Goal: Information Seeking & Learning: Learn about a topic

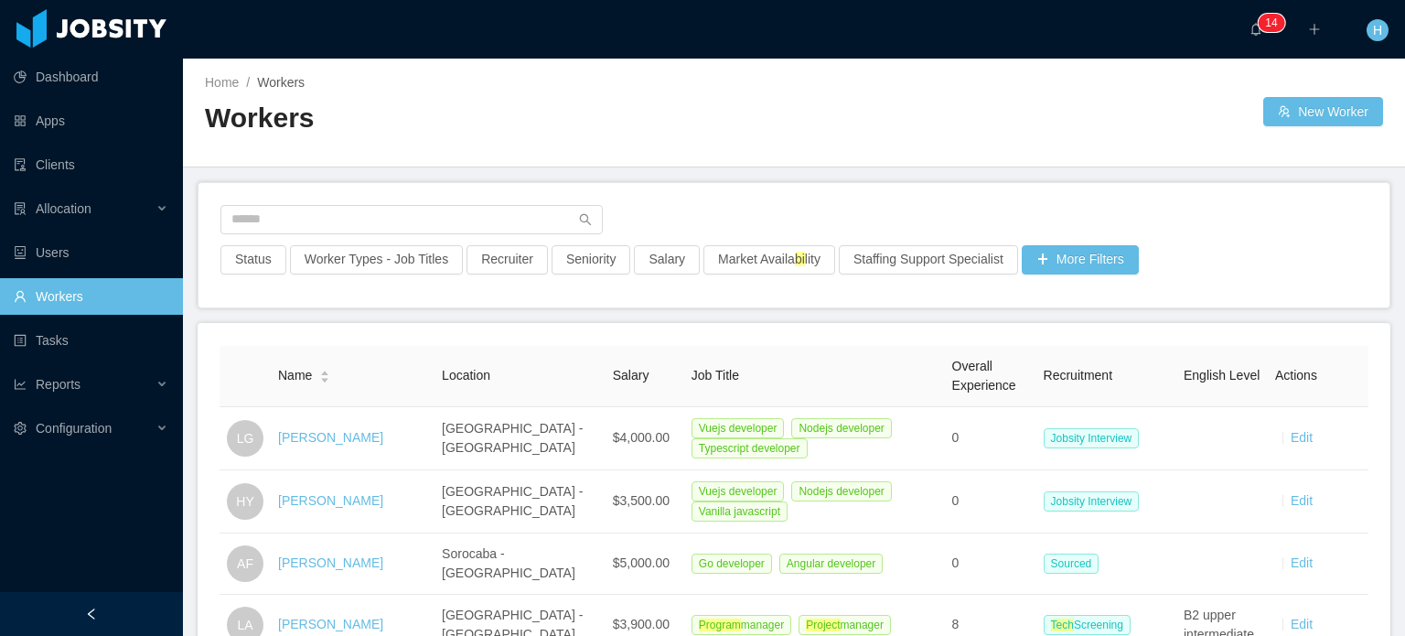
scroll to position [732, 0]
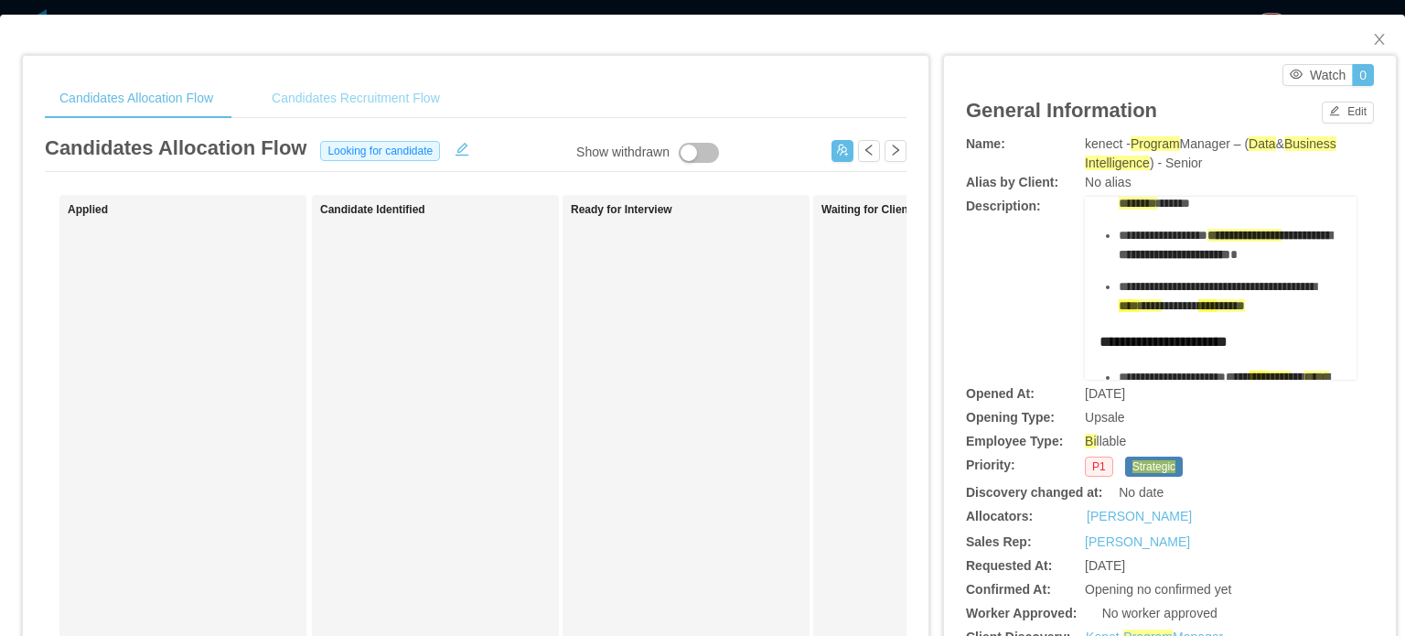
click at [320, 105] on div "Candidates Recruitment Flow" at bounding box center [356, 98] width 198 height 41
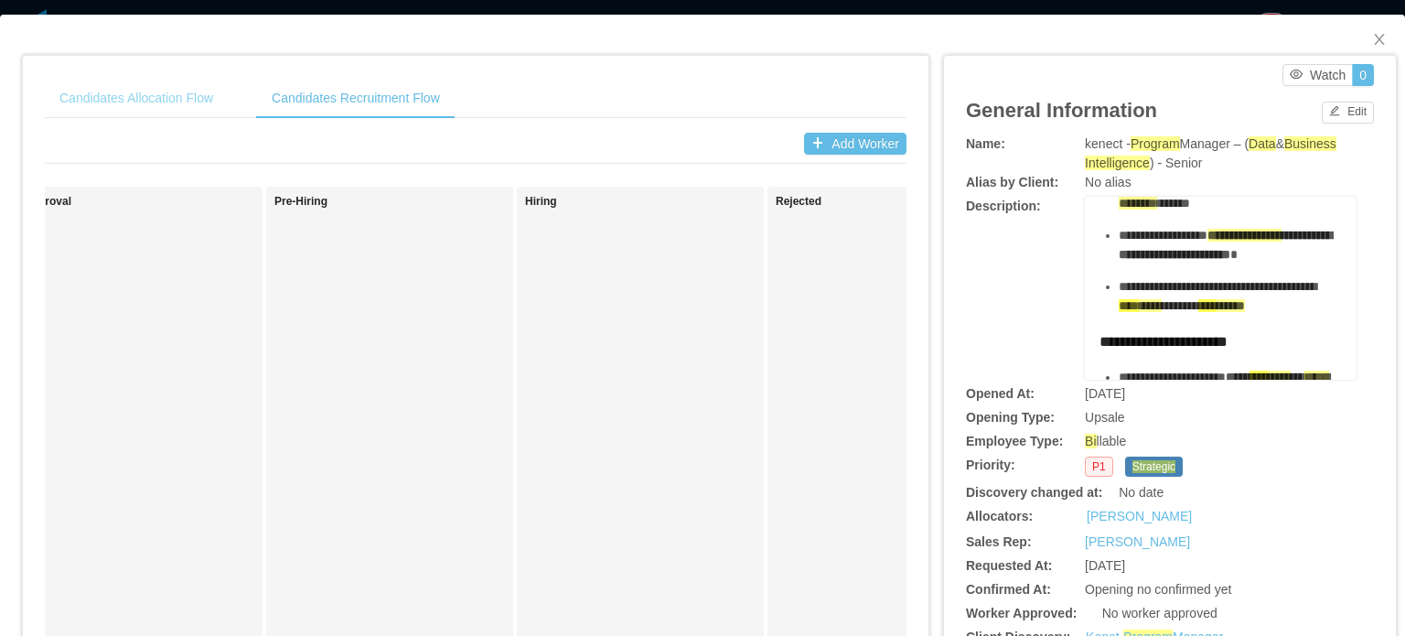
click at [172, 99] on div "Candidates Allocation Flow" at bounding box center [136, 98] width 183 height 41
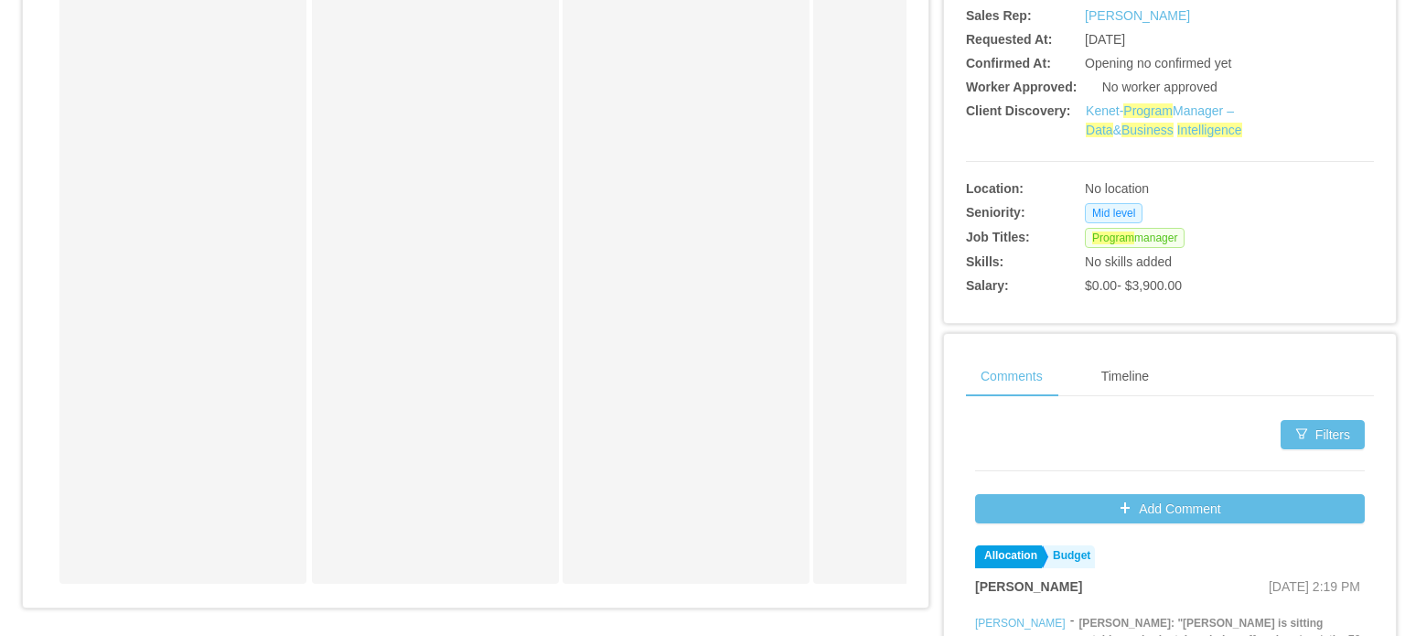
scroll to position [771, 0]
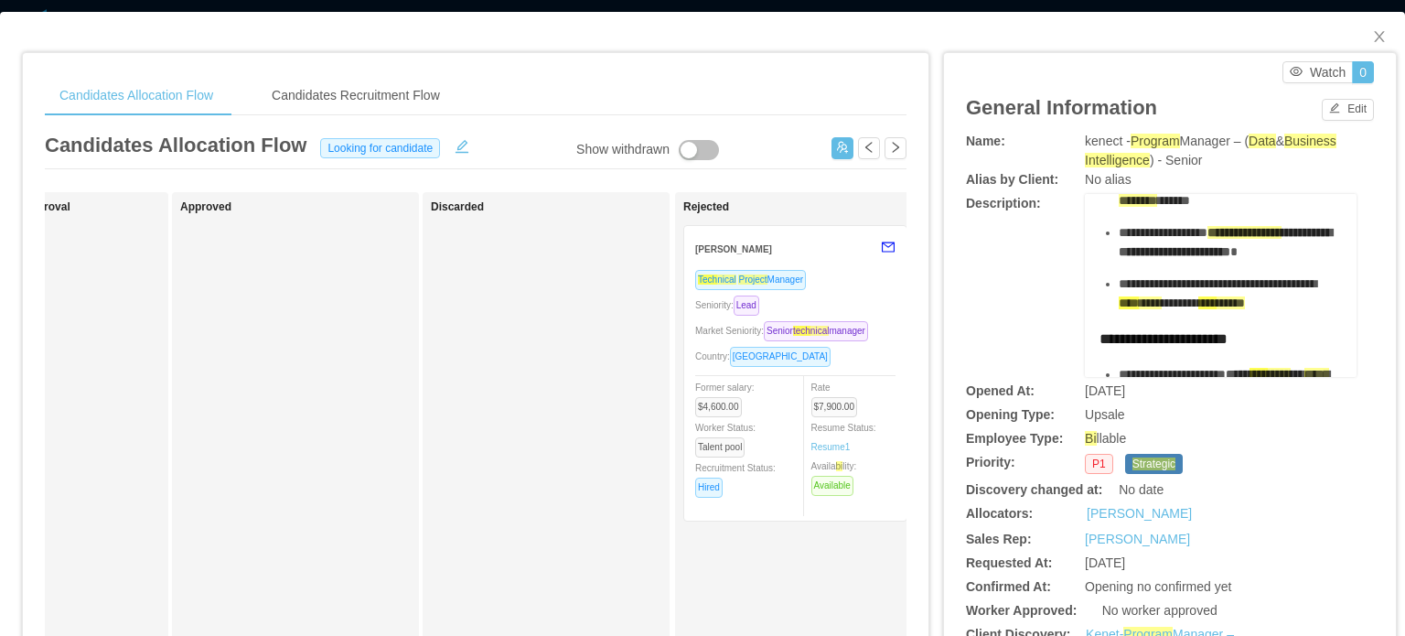
scroll to position [0, 0]
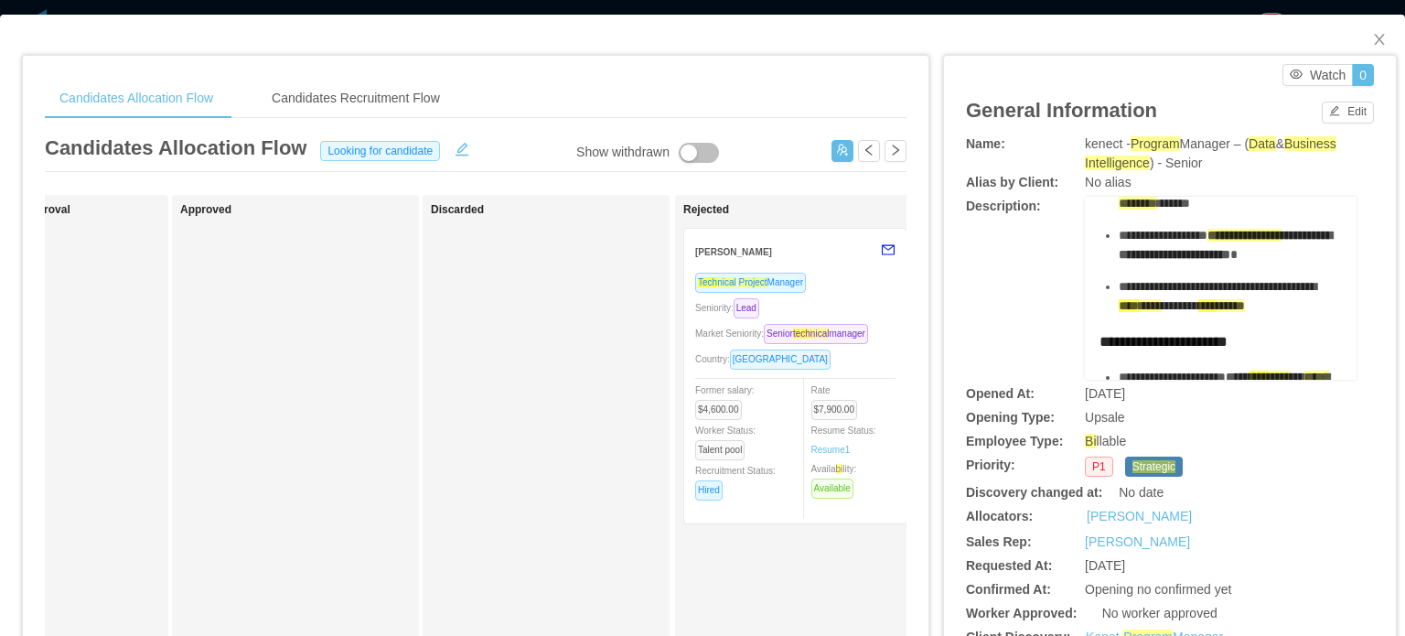
click at [713, 158] on div "Candidates Allocation Flow Looking for candidate" at bounding box center [476, 152] width 862 height 39
click at [709, 148] on button "button" at bounding box center [699, 153] width 40 height 20
click at [392, 96] on div "Candidates Recruitment Flow" at bounding box center [356, 98] width 198 height 41
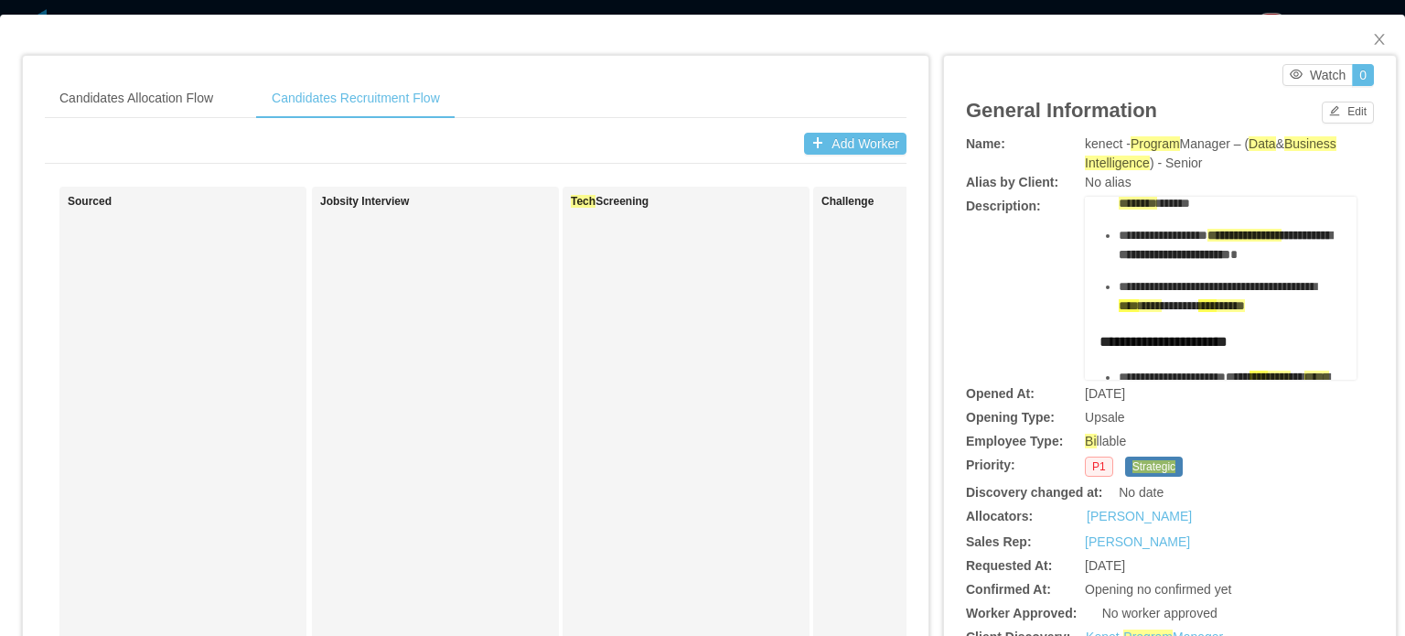
click at [242, 96] on div "Candidates Allocation Flow Candidates Recruitment Flow" at bounding box center [250, 98] width 410 height 41
click at [231, 96] on div "Candidates Allocation Flow Candidates Recruitment Flow" at bounding box center [250, 98] width 410 height 41
click at [219, 97] on div "Candidates Allocation Flow" at bounding box center [136, 98] width 183 height 41
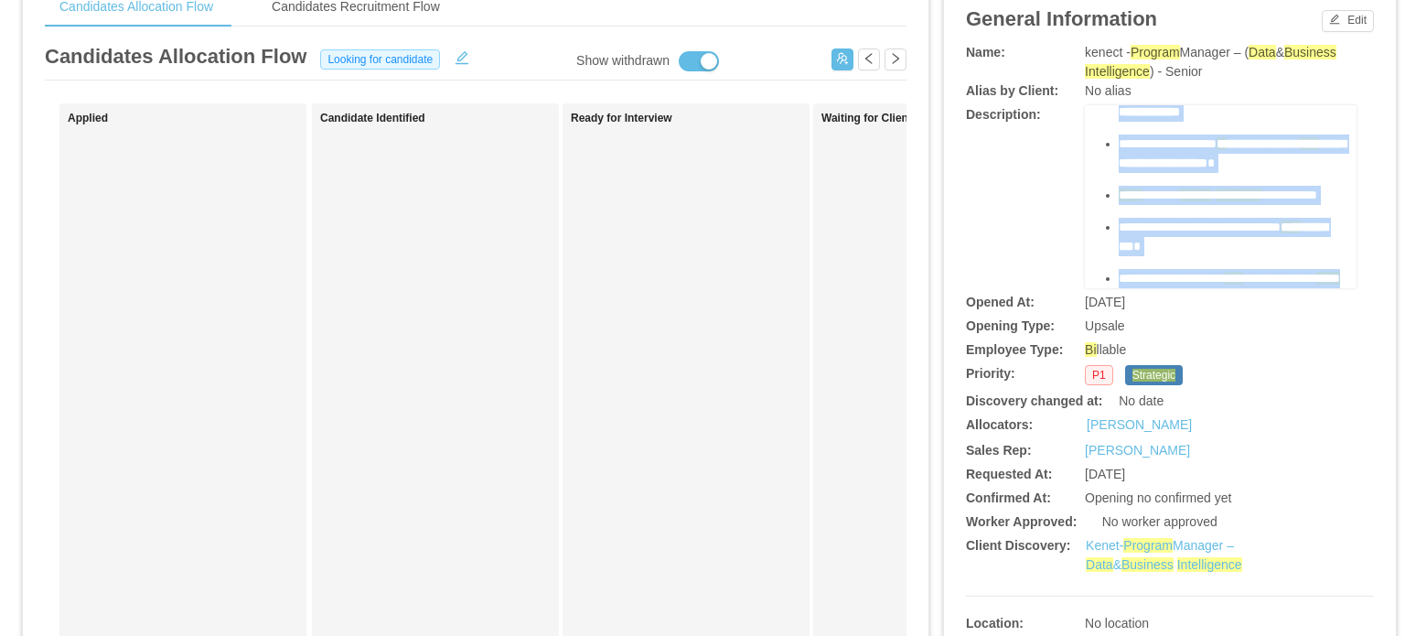
copy div "**********"
drag, startPoint x: 1085, startPoint y: 230, endPoint x: 1272, endPoint y: 277, distance: 192.6
click at [1272, 277] on div "**********" at bounding box center [1221, 196] width 272 height 183
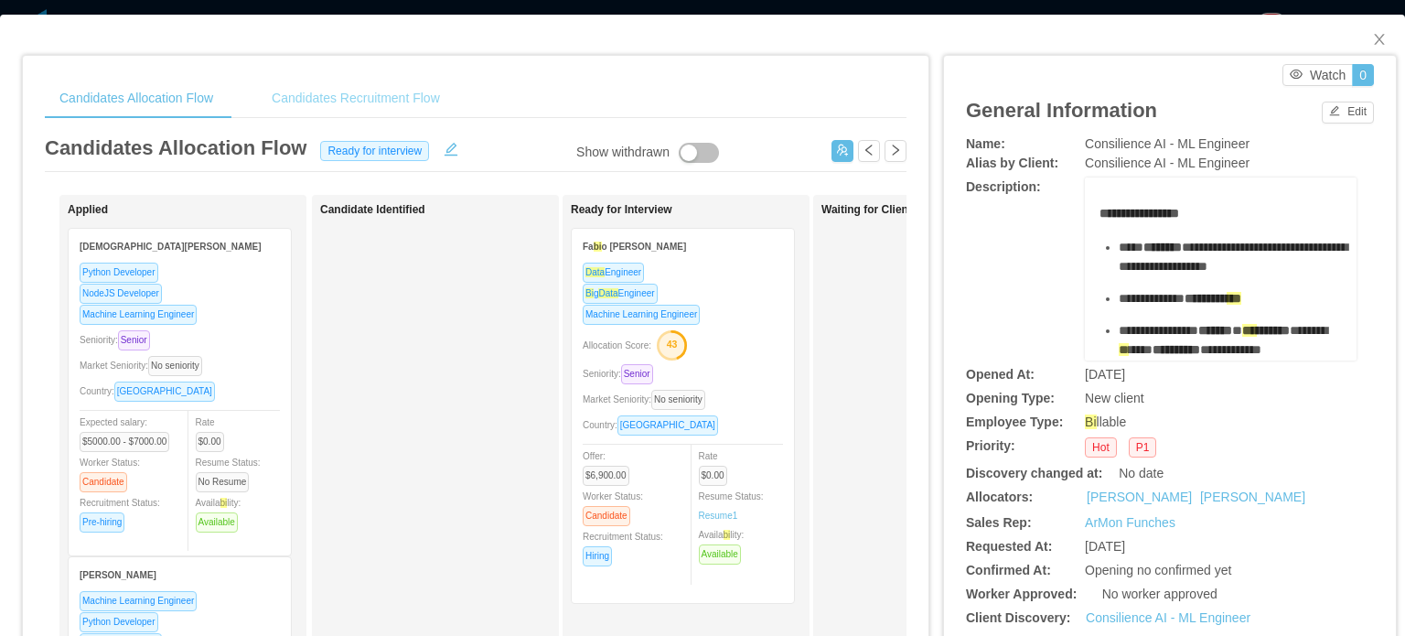
click at [362, 97] on div "Candidates Recruitment Flow" at bounding box center [356, 98] width 198 height 41
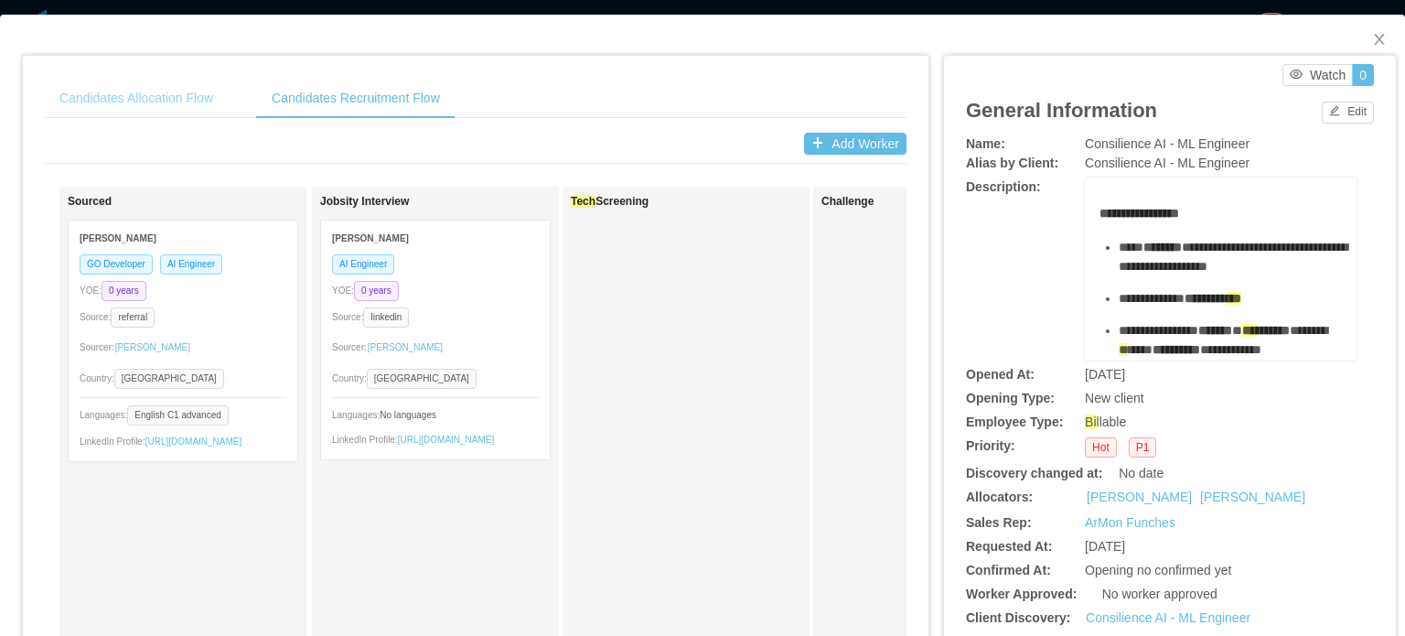
click at [194, 97] on div "Candidates Allocation Flow" at bounding box center [136, 98] width 183 height 41
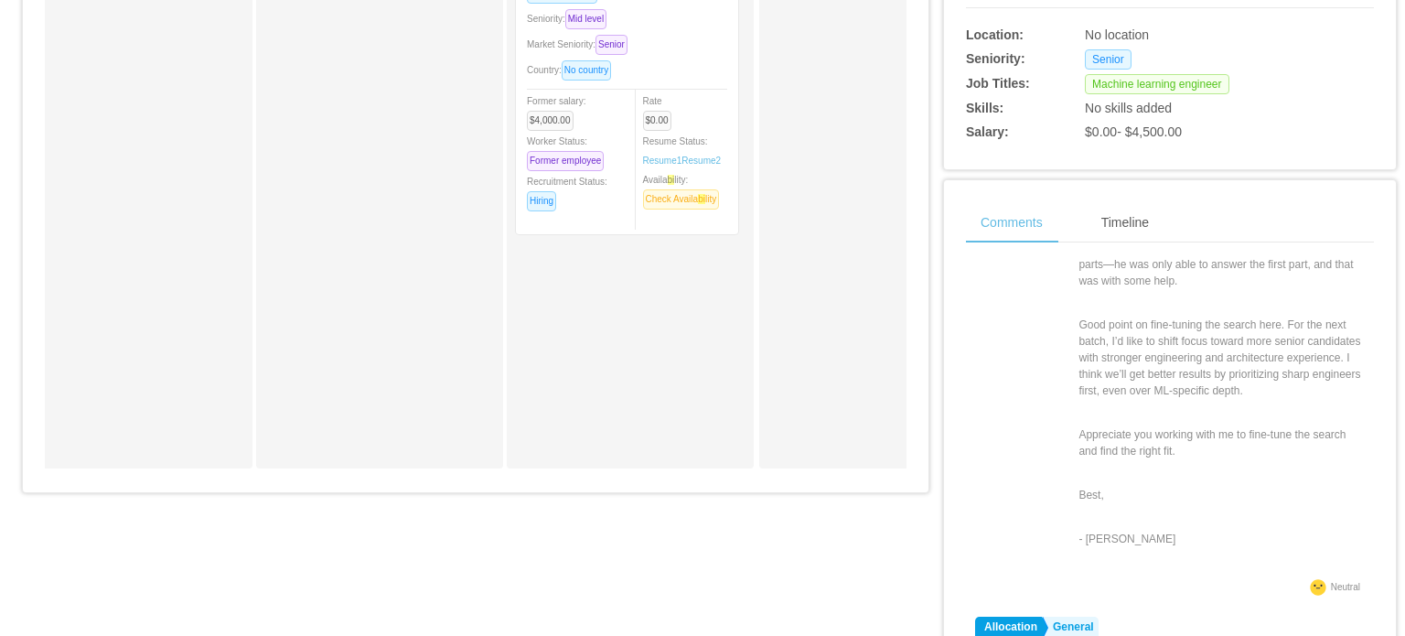
scroll to position [91, 0]
drag, startPoint x: 1175, startPoint y: 336, endPoint x: 1293, endPoint y: 343, distance: 118.2
click at [1296, 339] on p "Good point on fine-tuning the search here. For the next batch, I’d like to shif…" at bounding box center [1222, 365] width 286 height 82
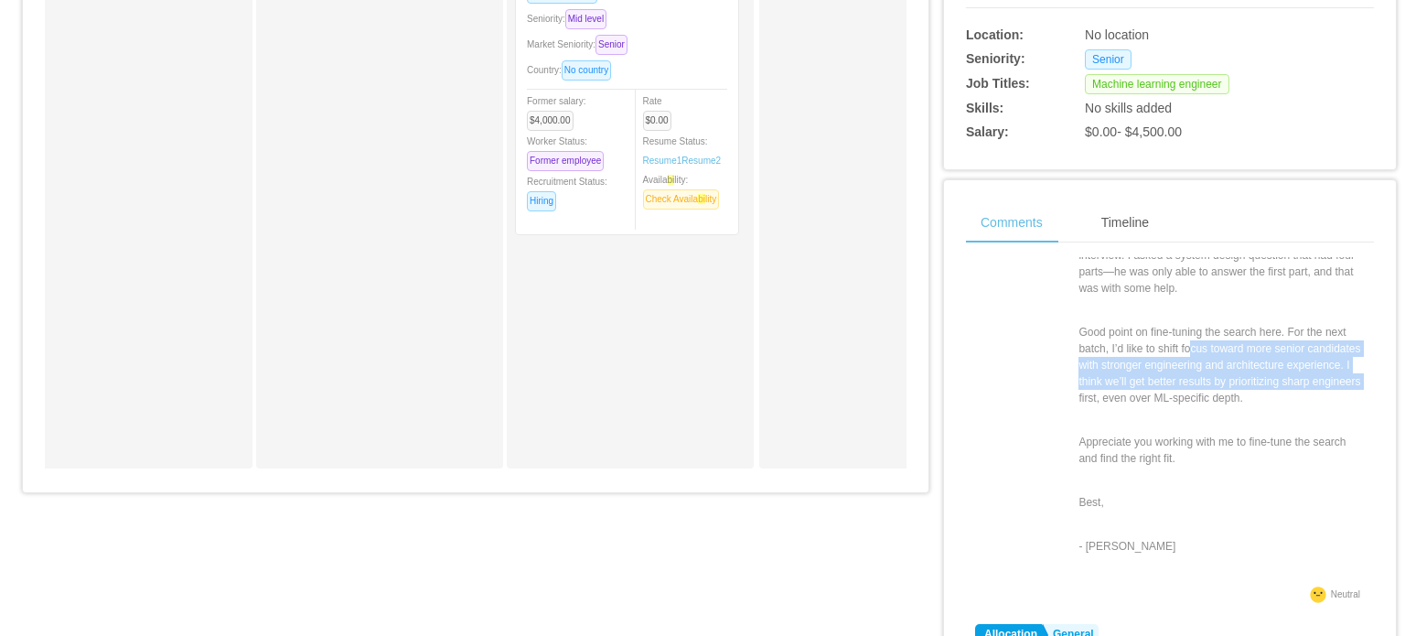
drag, startPoint x: 1243, startPoint y: 358, endPoint x: 1090, endPoint y: 334, distance: 155.5
click at [1090, 334] on p "Good point on fine-tuning the search here. For the next batch, I’d like to shif…" at bounding box center [1222, 365] width 286 height 82
click at [1105, 343] on p "Good point on fine-tuning the search here. For the next batch, I’d like to shif…" at bounding box center [1222, 365] width 286 height 82
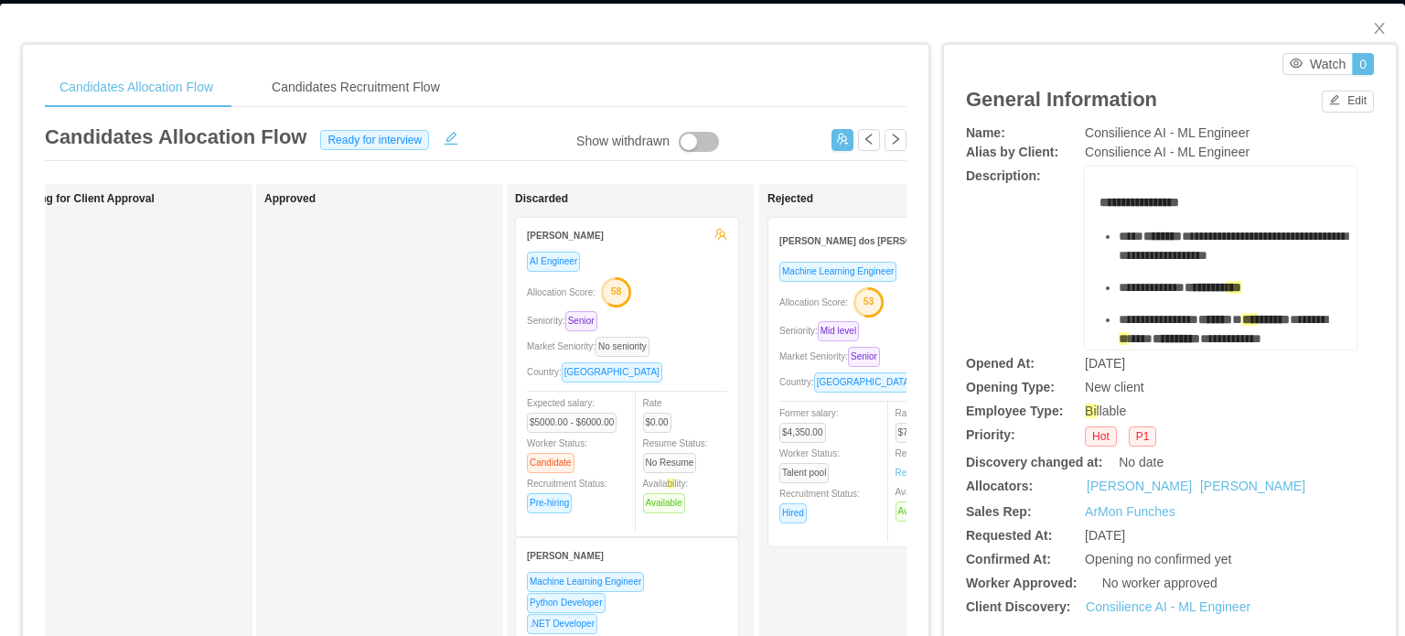
scroll to position [0, 0]
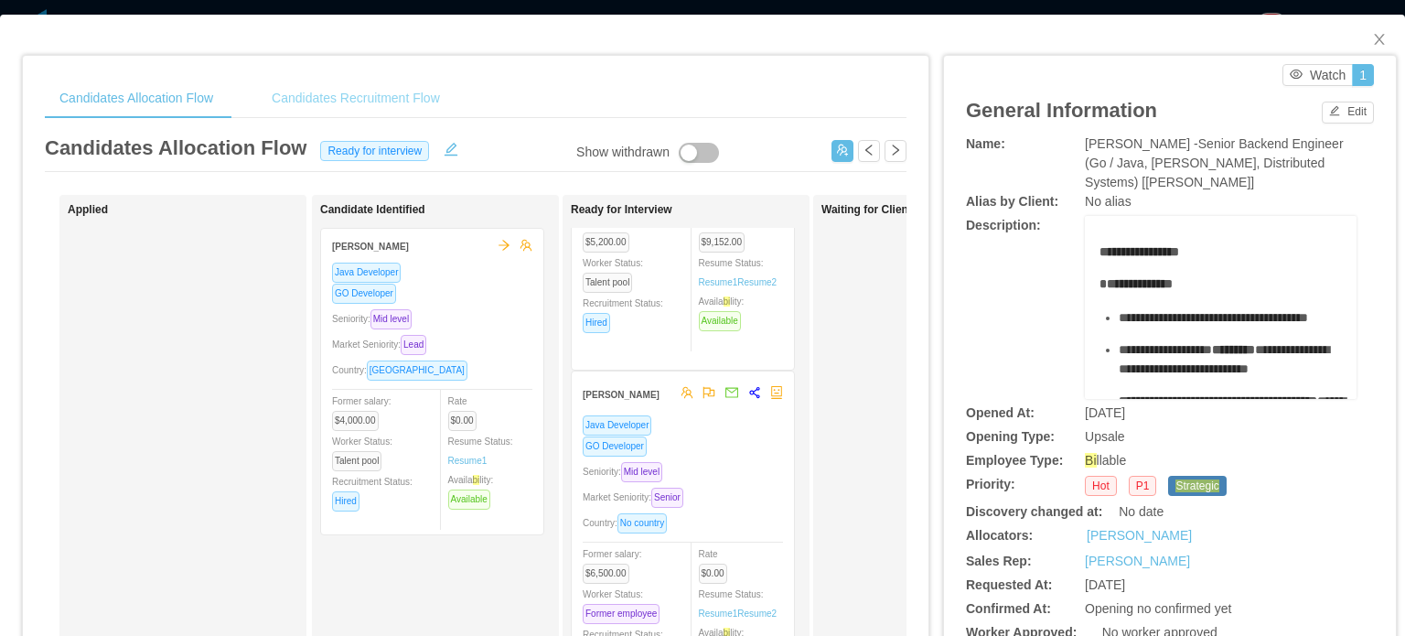
click at [411, 91] on div "Candidates Recruitment Flow" at bounding box center [356, 98] width 198 height 41
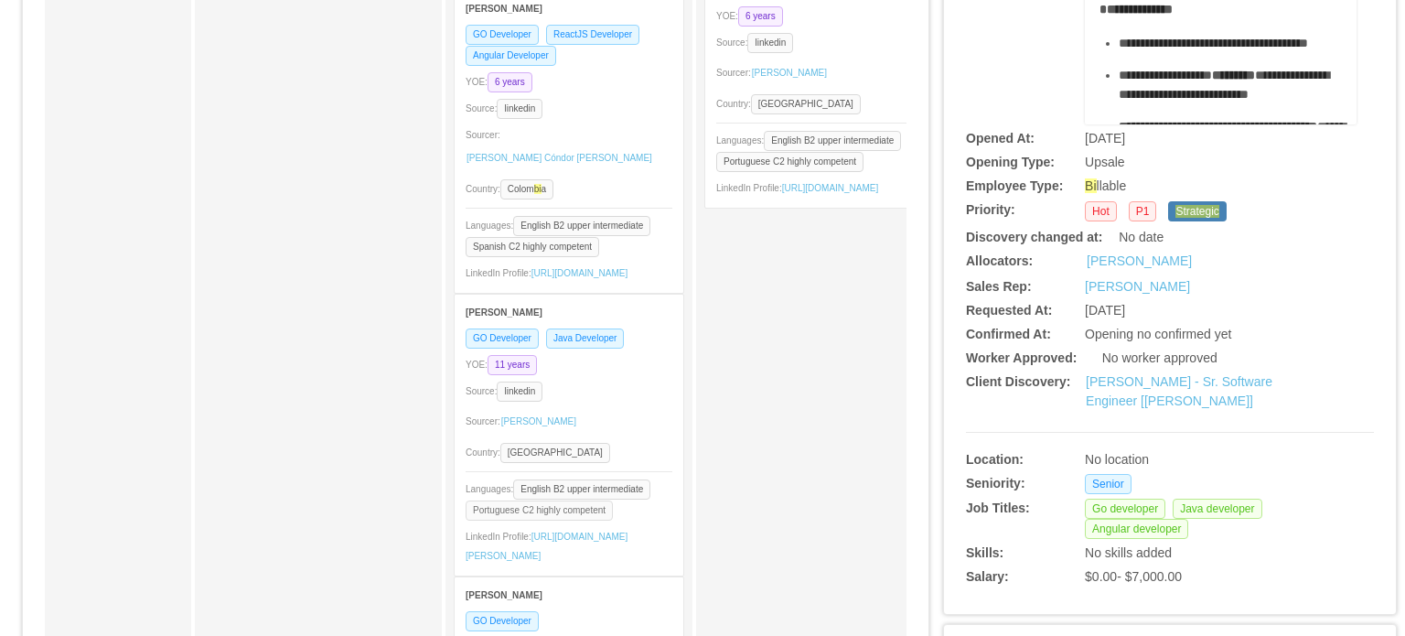
scroll to position [297, 0]
click at [564, 532] on link "https://www.linkedin.com/in/daniel-souza-877820165" at bounding box center [547, 546] width 162 height 29
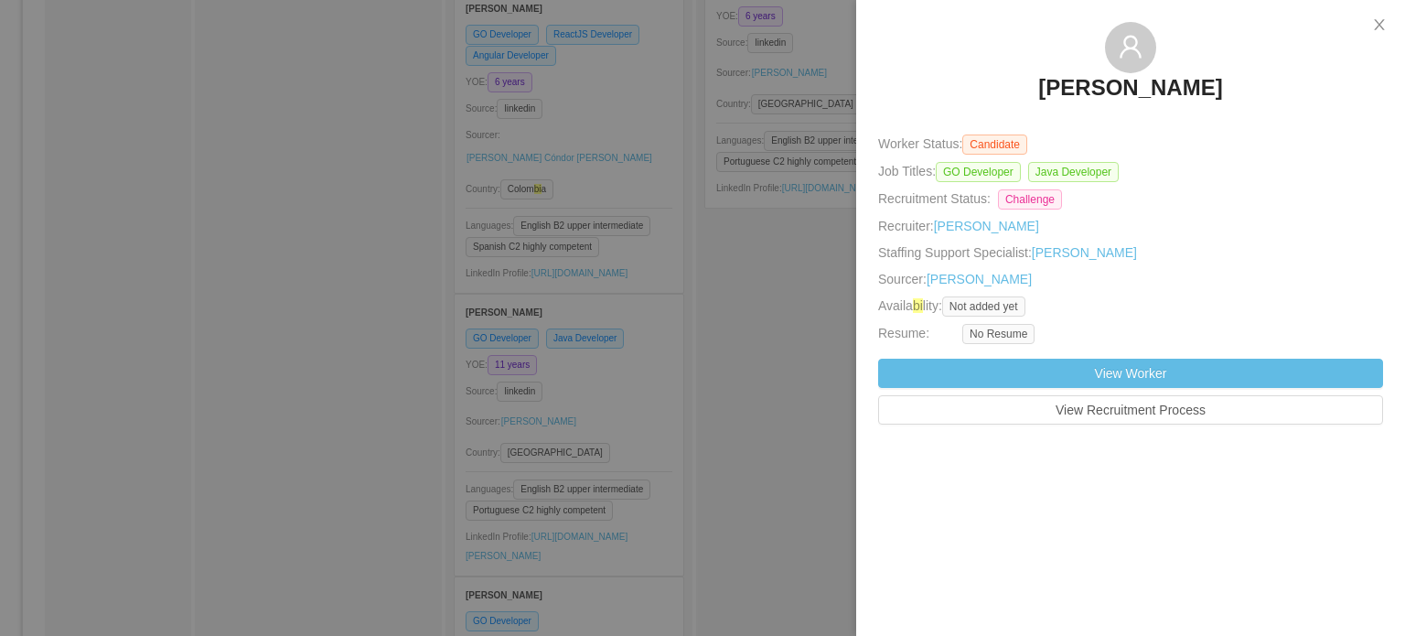
click at [690, 343] on div at bounding box center [702, 318] width 1405 height 636
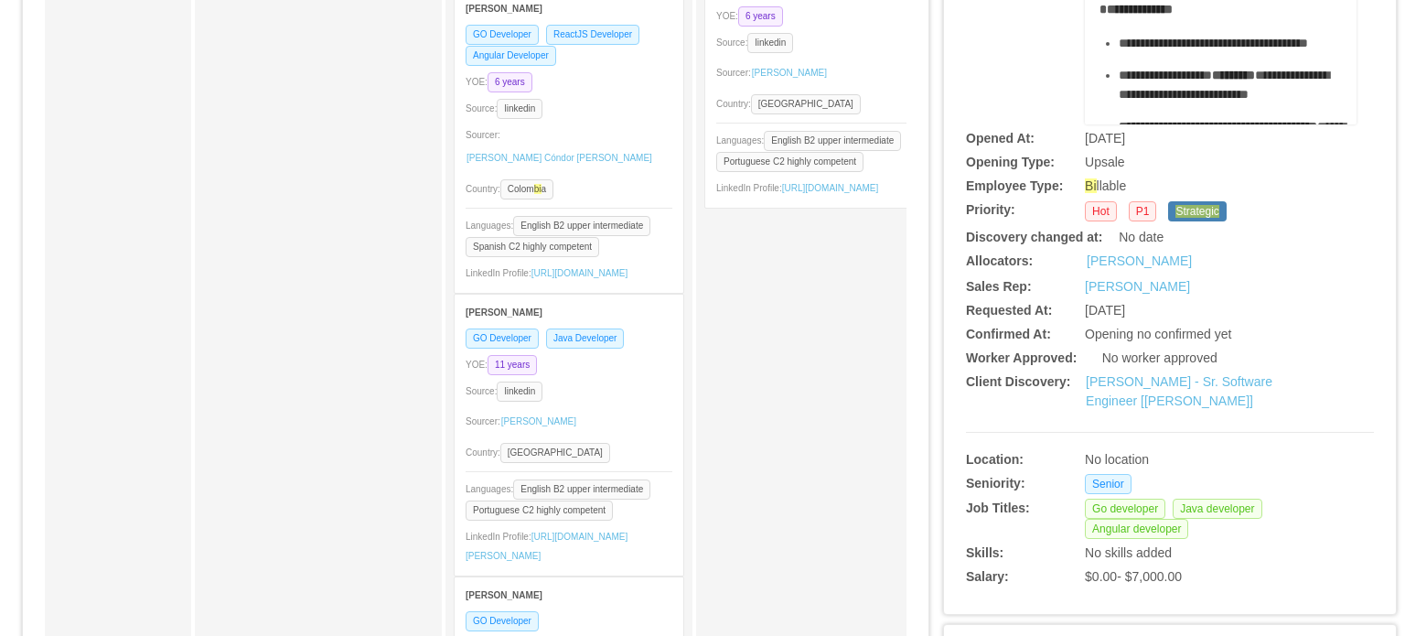
click at [501, 295] on div "Daniel Souza" at bounding box center [569, 312] width 207 height 34
click at [512, 307] on strong "Daniel Souza" at bounding box center [504, 312] width 77 height 10
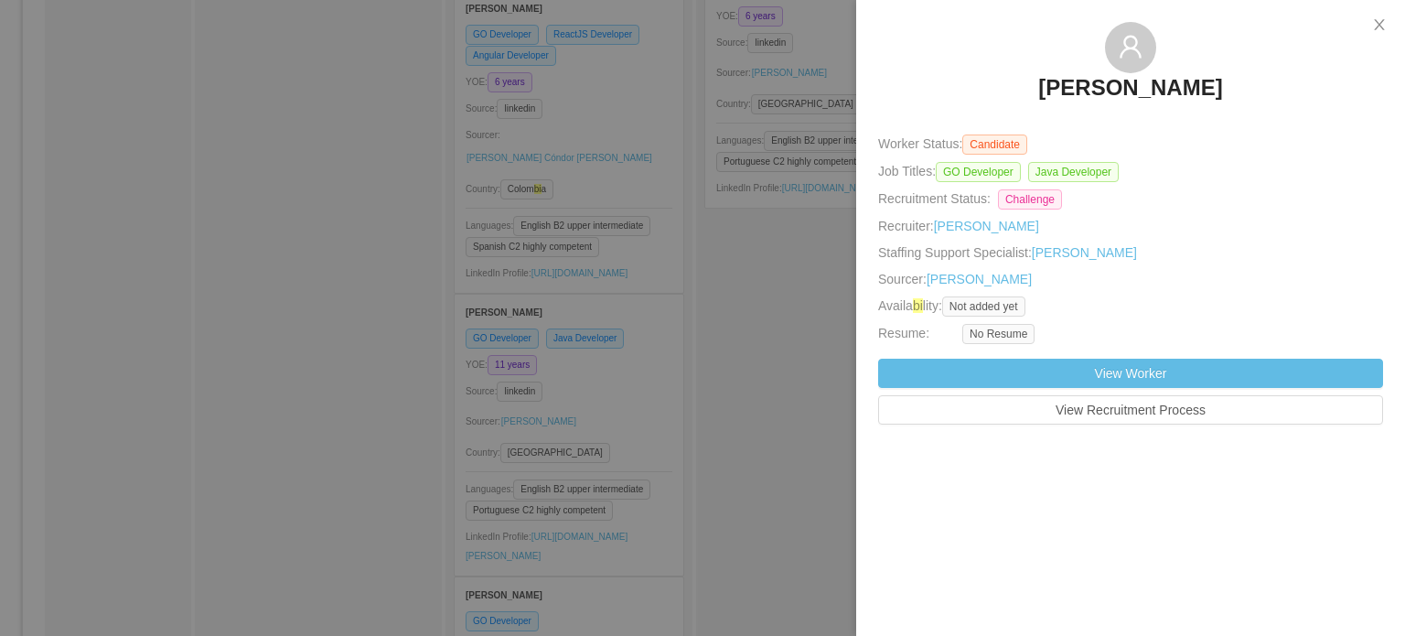
click at [1107, 80] on h3 "Daniel Souza" at bounding box center [1130, 87] width 184 height 29
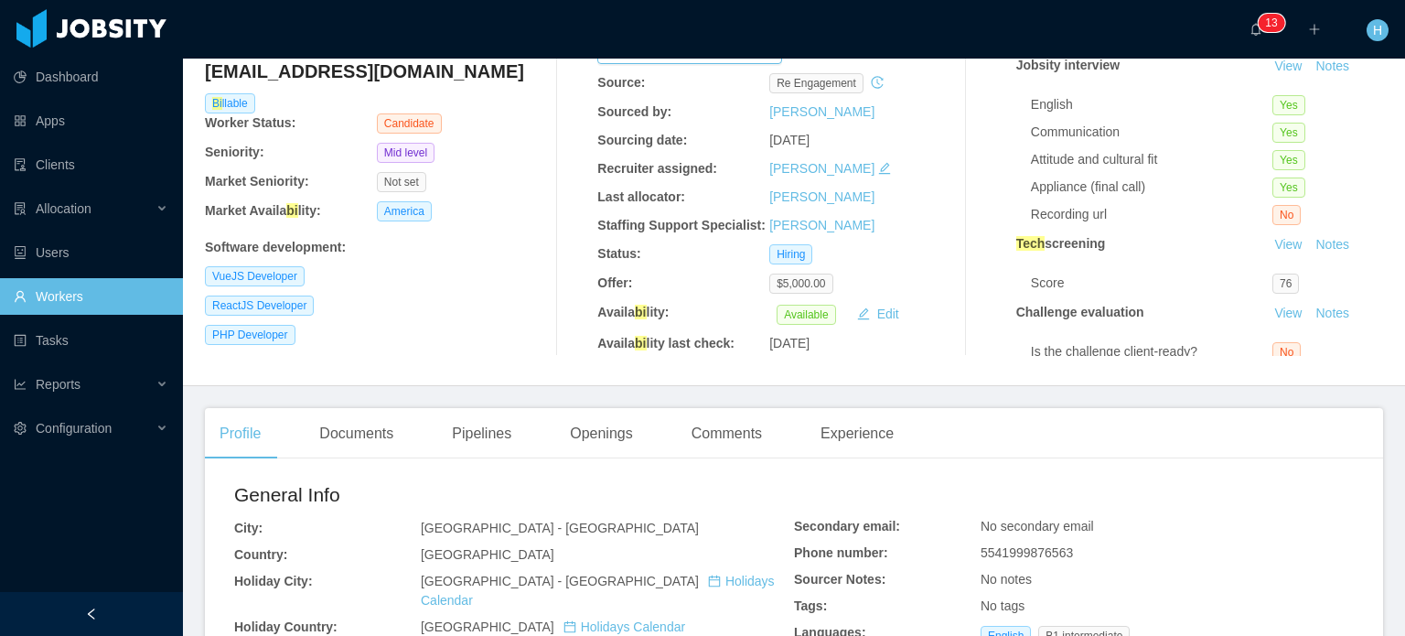
scroll to position [183, 0]
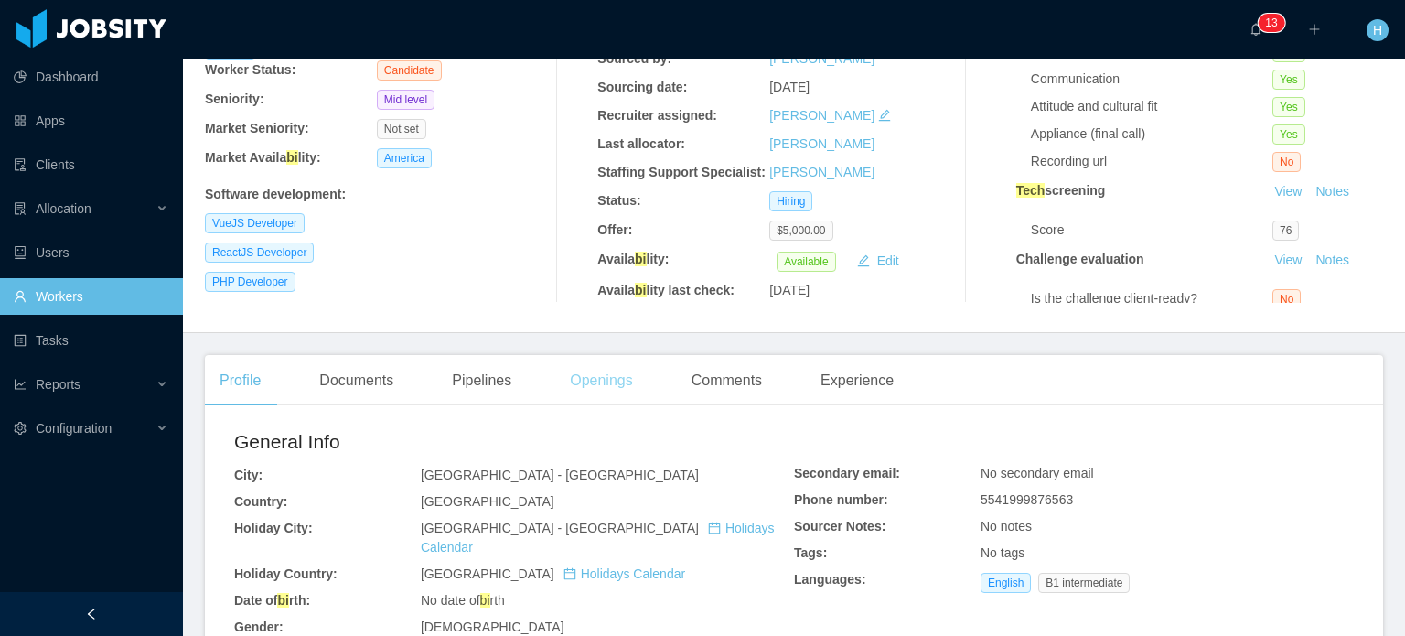
click at [589, 370] on div "Openings" at bounding box center [601, 380] width 92 height 51
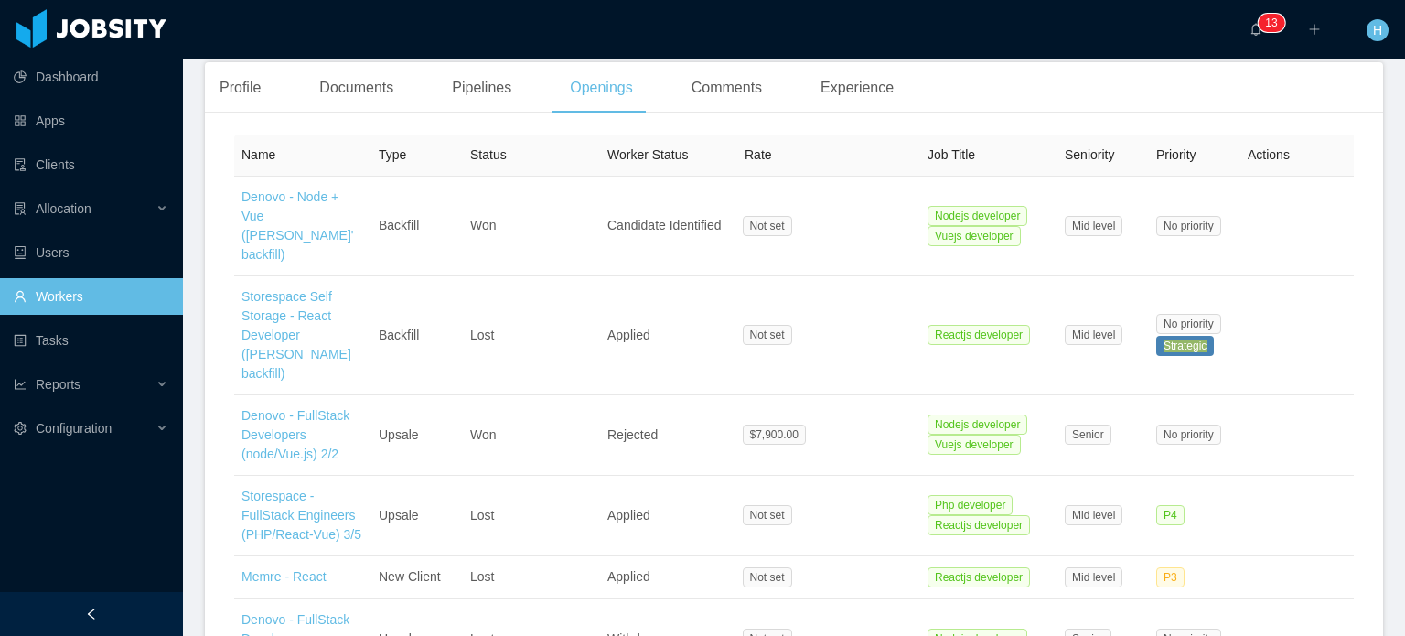
scroll to position [476, 0]
drag, startPoint x: 1399, startPoint y: 281, endPoint x: 1404, endPoint y: 327, distance: 46.1
click at [1404, 327] on ah_el_jm_-matches-list at bounding box center [1396, 318] width 18 height 636
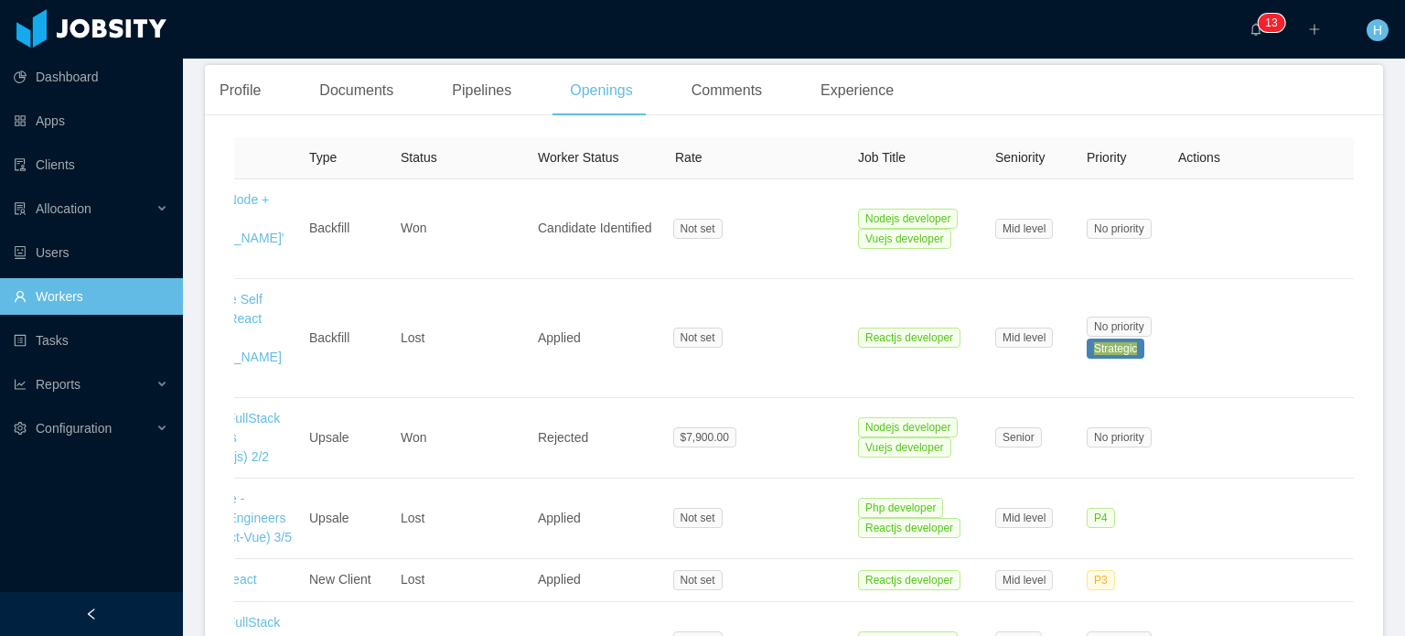
drag, startPoint x: 1404, startPoint y: 327, endPoint x: 1402, endPoint y: 403, distance: 76.0
click at [1402, 403] on ah_el_jm_-matches-list at bounding box center [1396, 318] width 18 height 636
drag, startPoint x: 1397, startPoint y: 347, endPoint x: 1403, endPoint y: 435, distance: 88.0
click at [1403, 435] on ah_el_jm_-matches-list at bounding box center [1396, 318] width 18 height 636
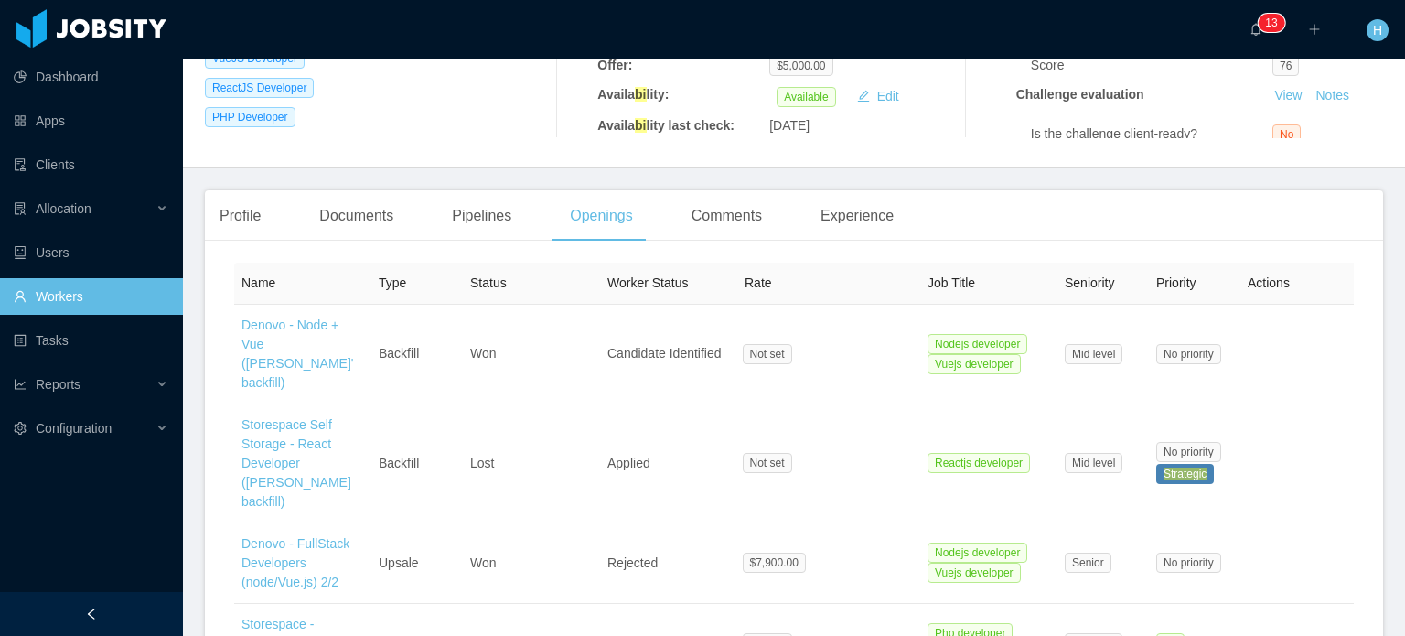
scroll to position [0, 0]
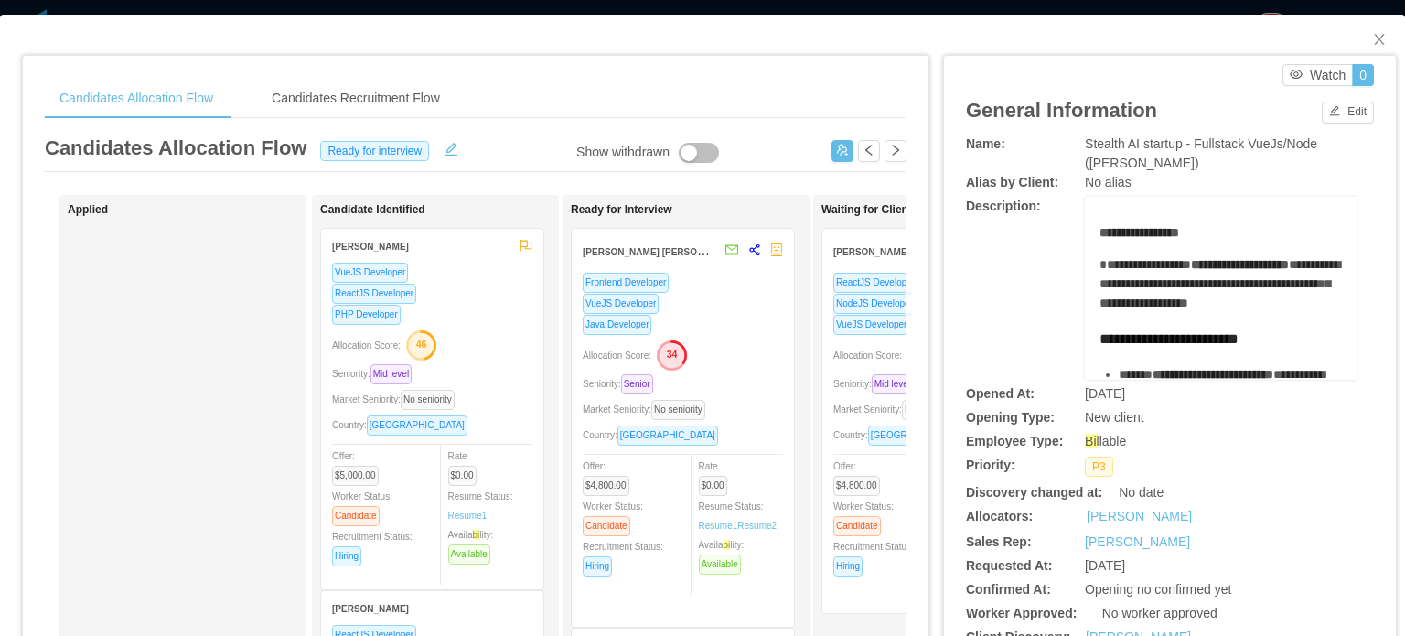
click at [1103, 137] on span "Stealth AI startup - Fullstack VueJs/Node ([PERSON_NAME])" at bounding box center [1201, 153] width 232 height 34
copy span "Stealth"
drag, startPoint x: 384, startPoint y: 242, endPoint x: 365, endPoint y: 267, distance: 31.3
click at [365, 267] on span "VueJS Developer" at bounding box center [370, 273] width 76 height 20
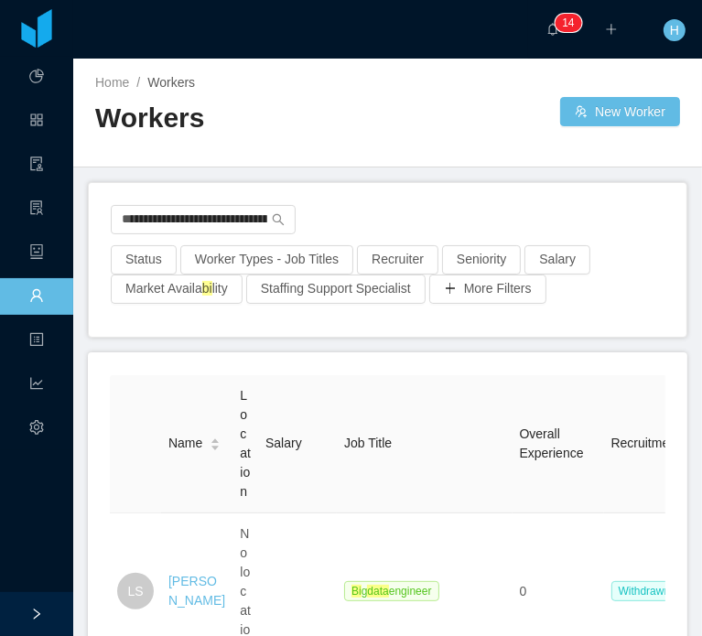
scroll to position [823, 0]
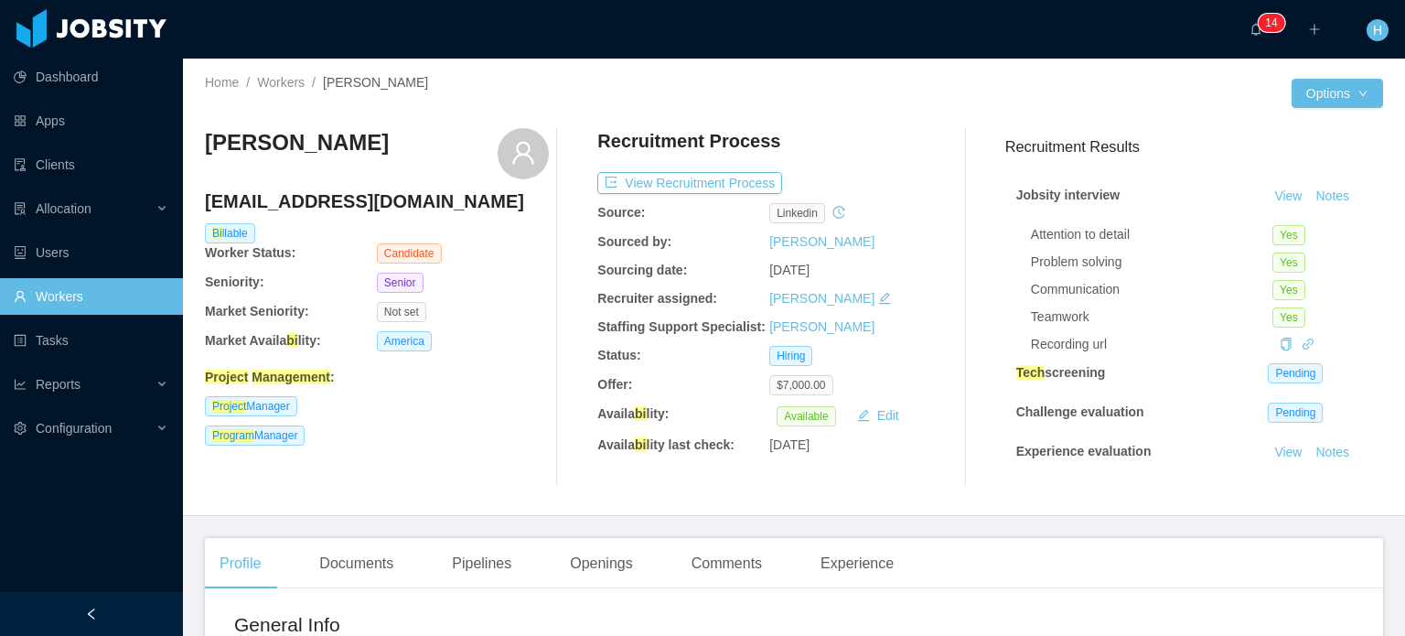
scroll to position [274, 0]
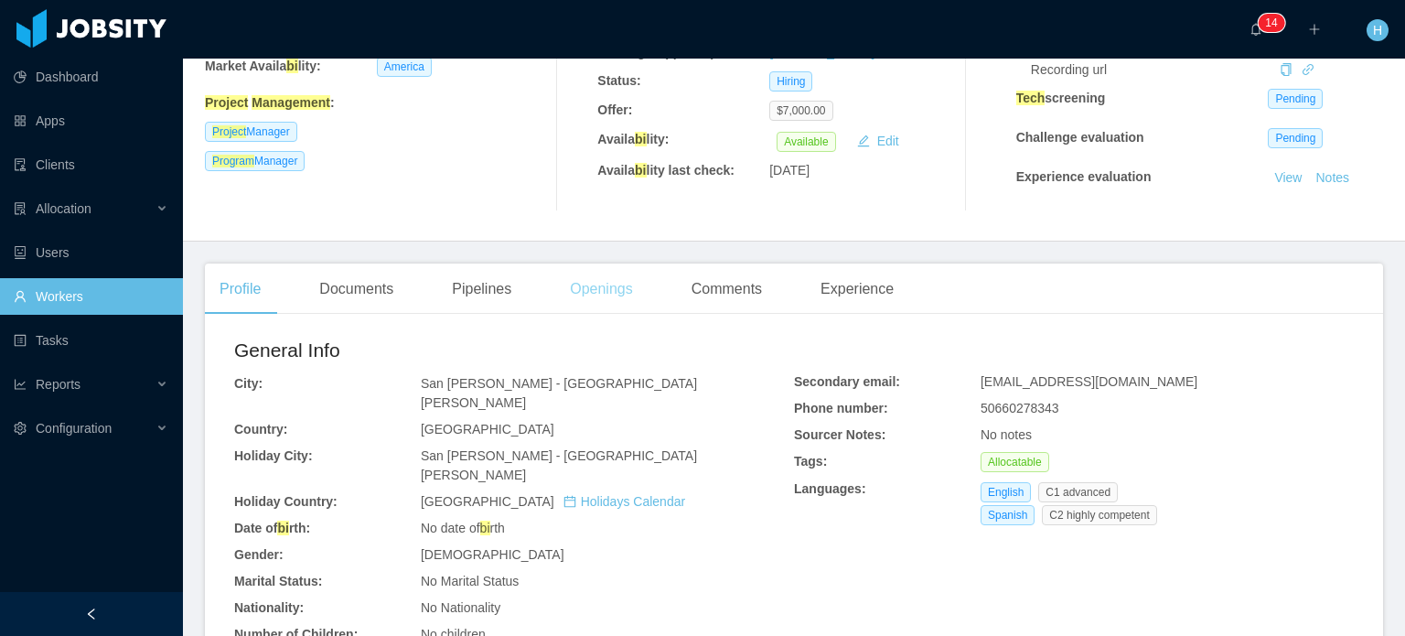
click at [618, 289] on div "Openings" at bounding box center [601, 288] width 92 height 51
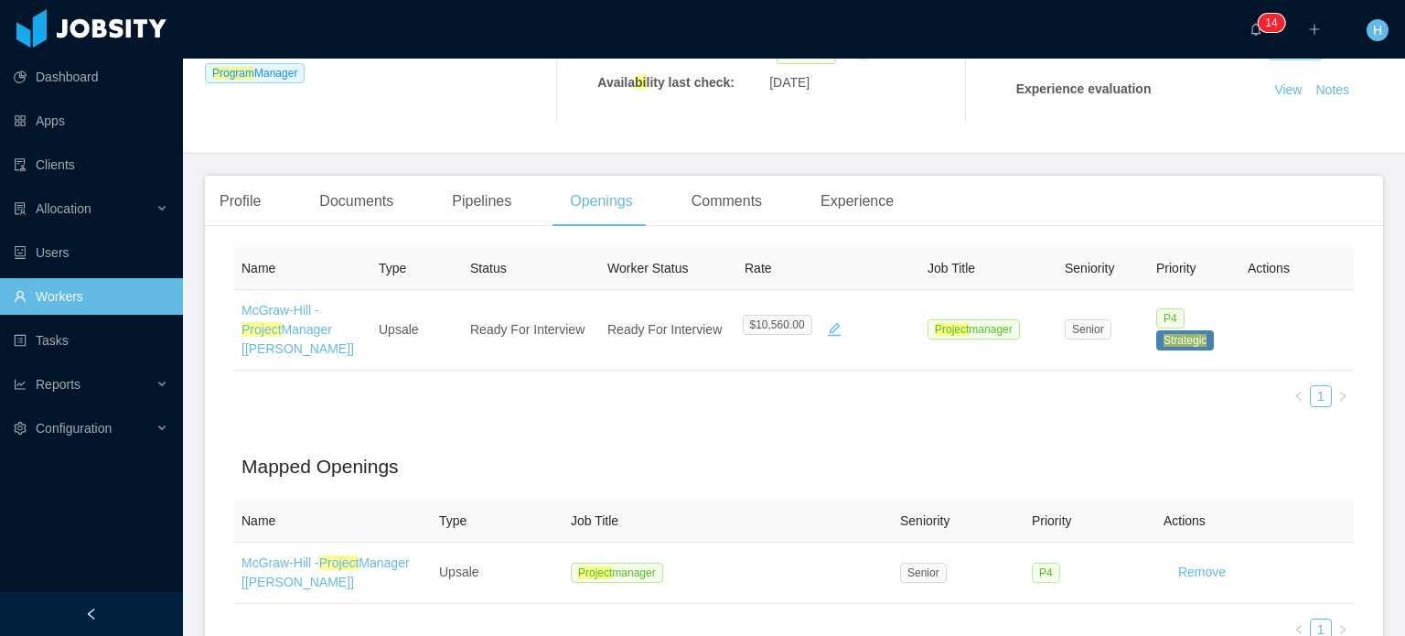
scroll to position [366, 0]
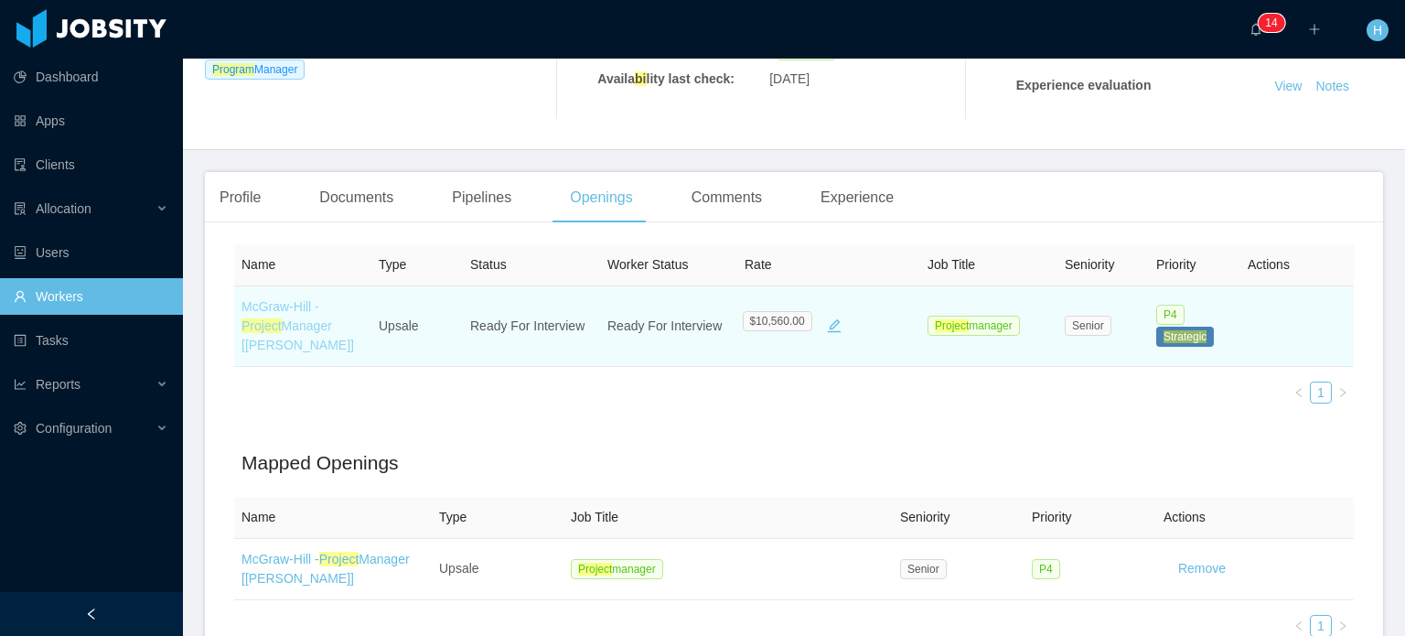
click at [276, 320] on link "[PERSON_NAME] - Project Manager [[PERSON_NAME]]" at bounding box center [298, 325] width 113 height 53
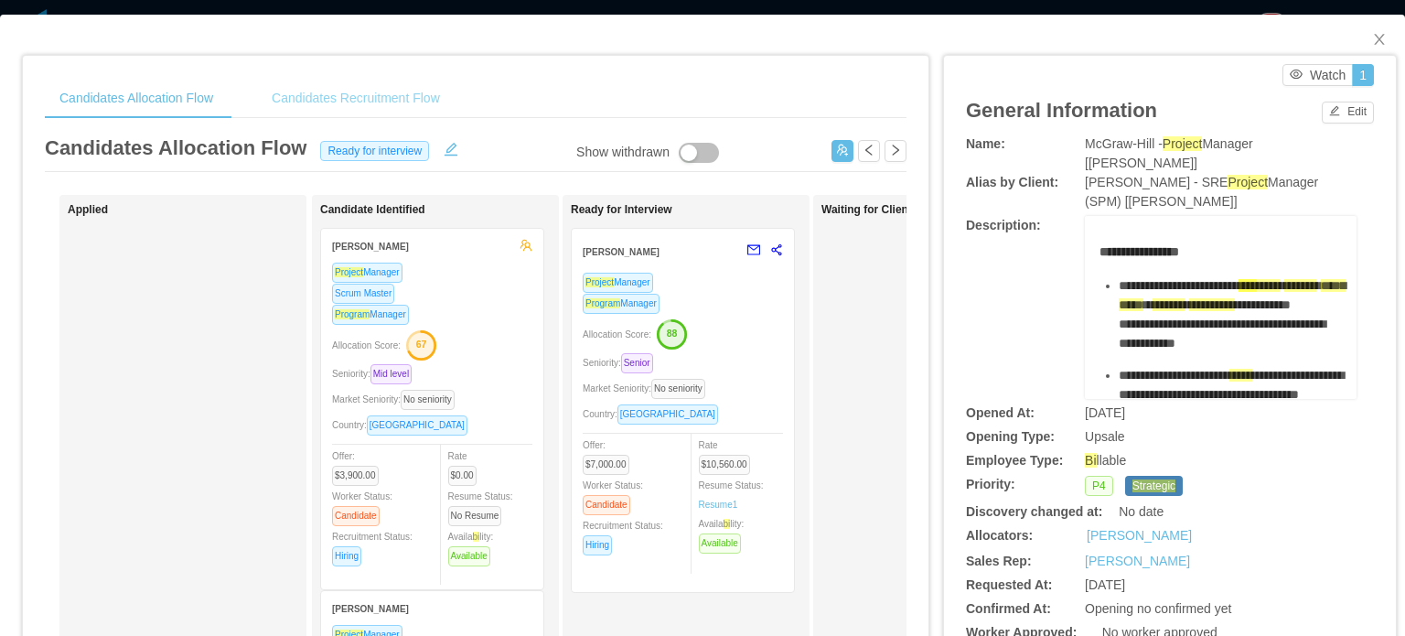
click at [380, 100] on div "Candidates Recruitment Flow" at bounding box center [356, 98] width 198 height 41
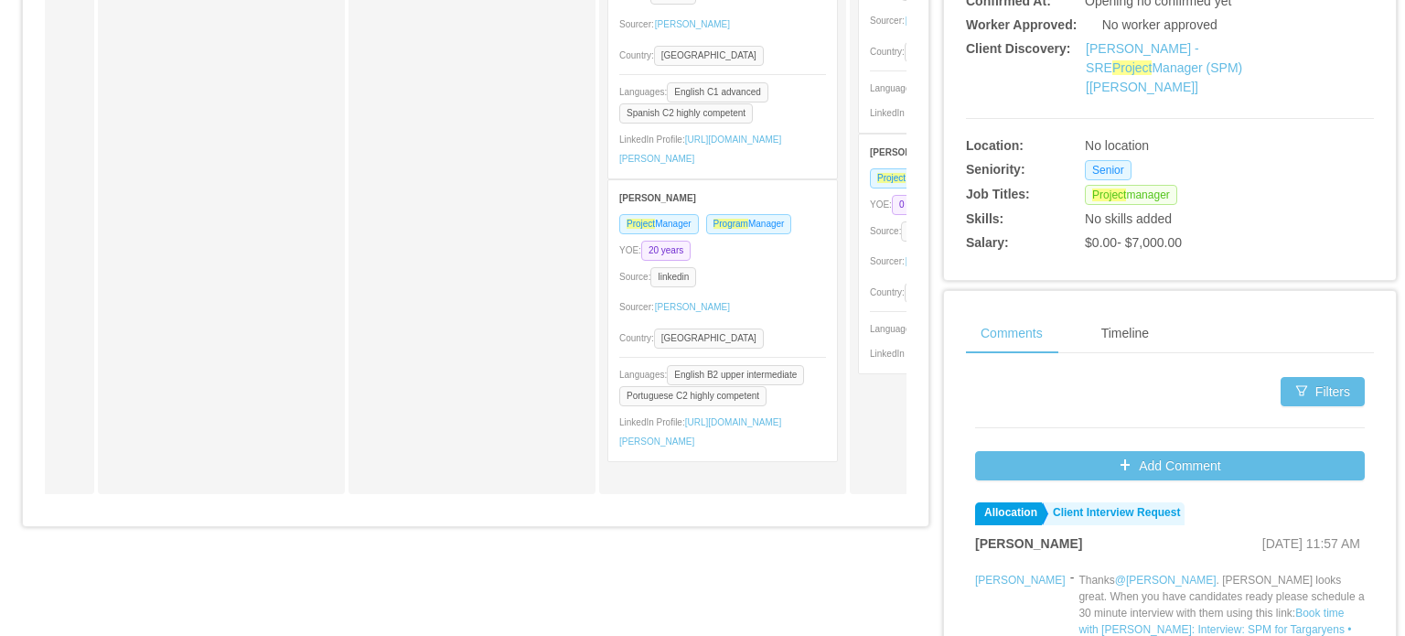
scroll to position [640, 0]
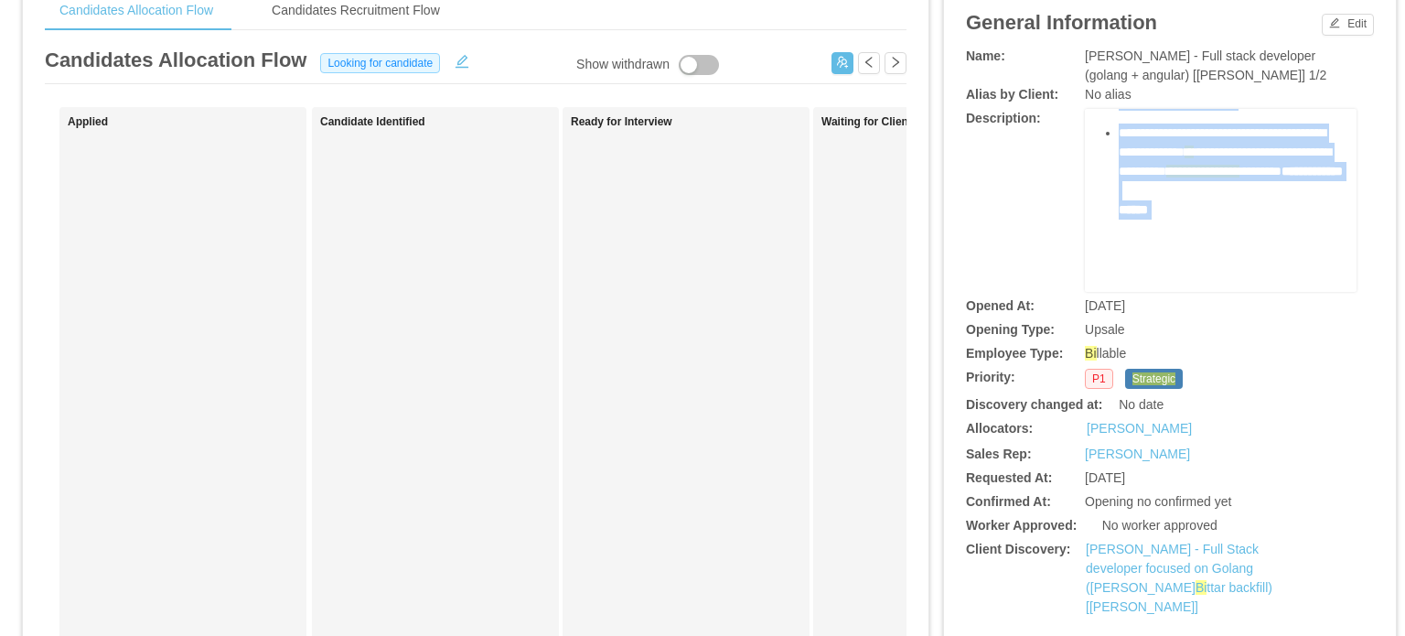
scroll to position [91, 0]
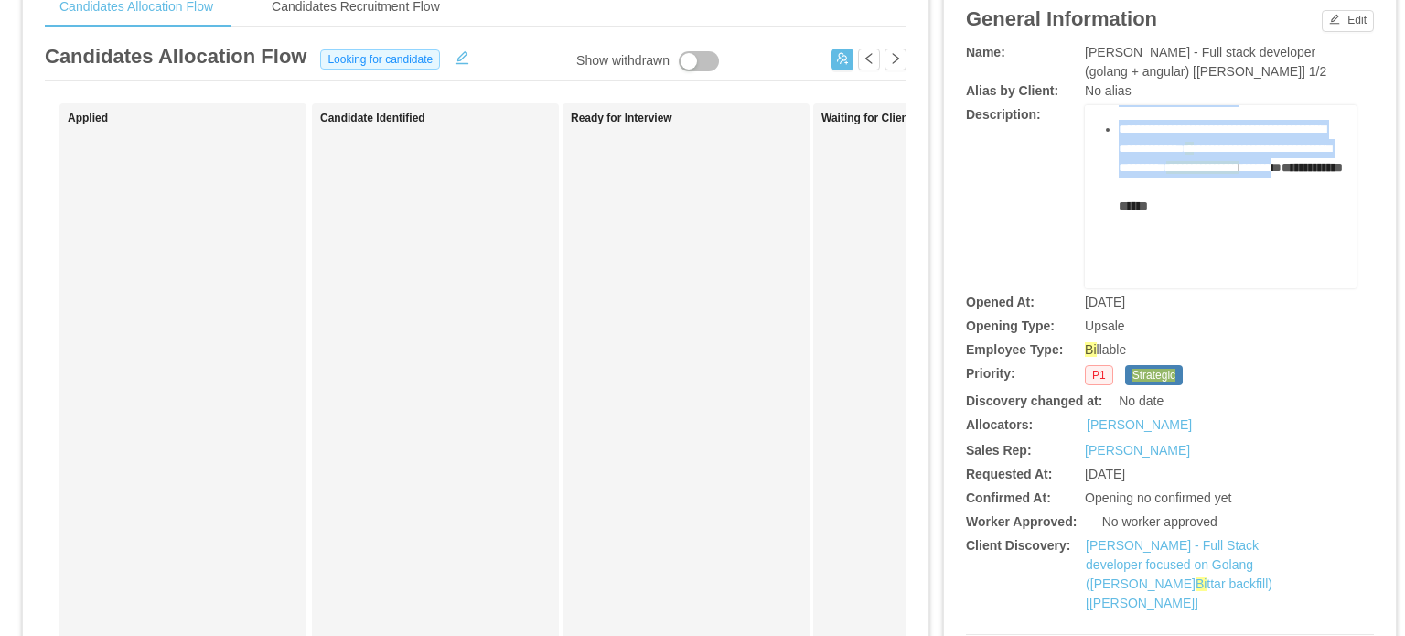
drag, startPoint x: 1111, startPoint y: 268, endPoint x: 1259, endPoint y: 134, distance: 199.5
copy div "**********"
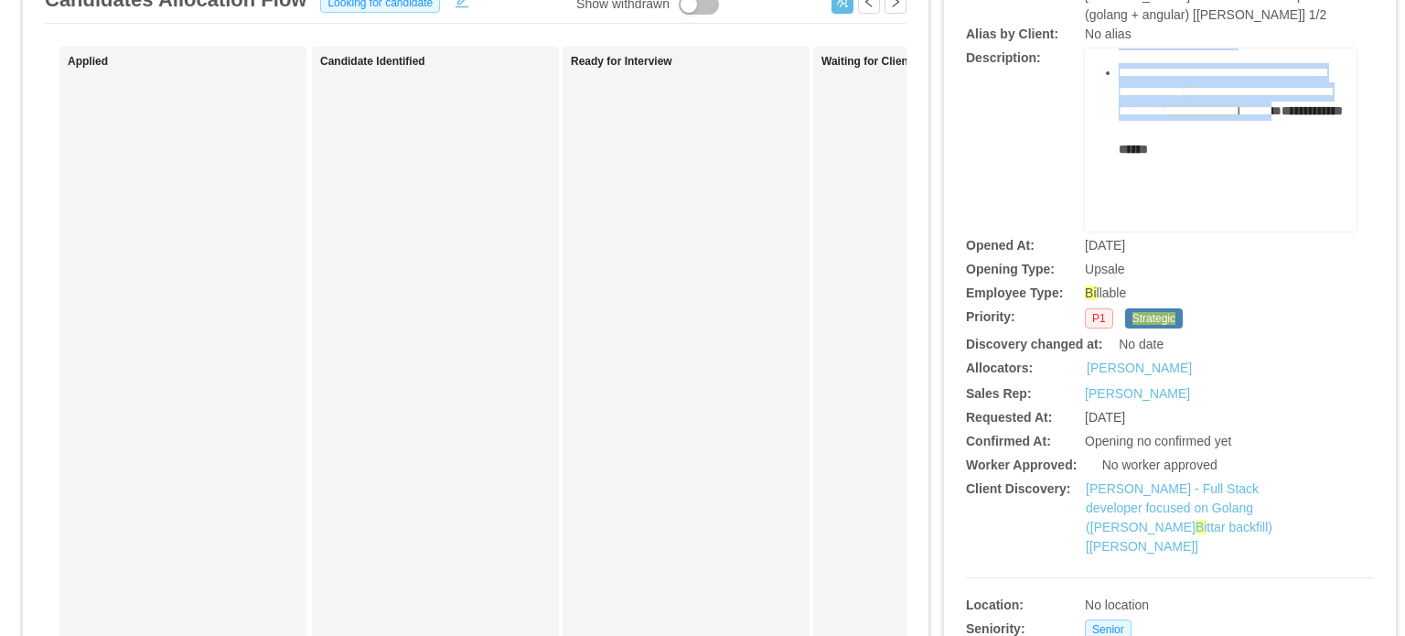
scroll to position [274, 0]
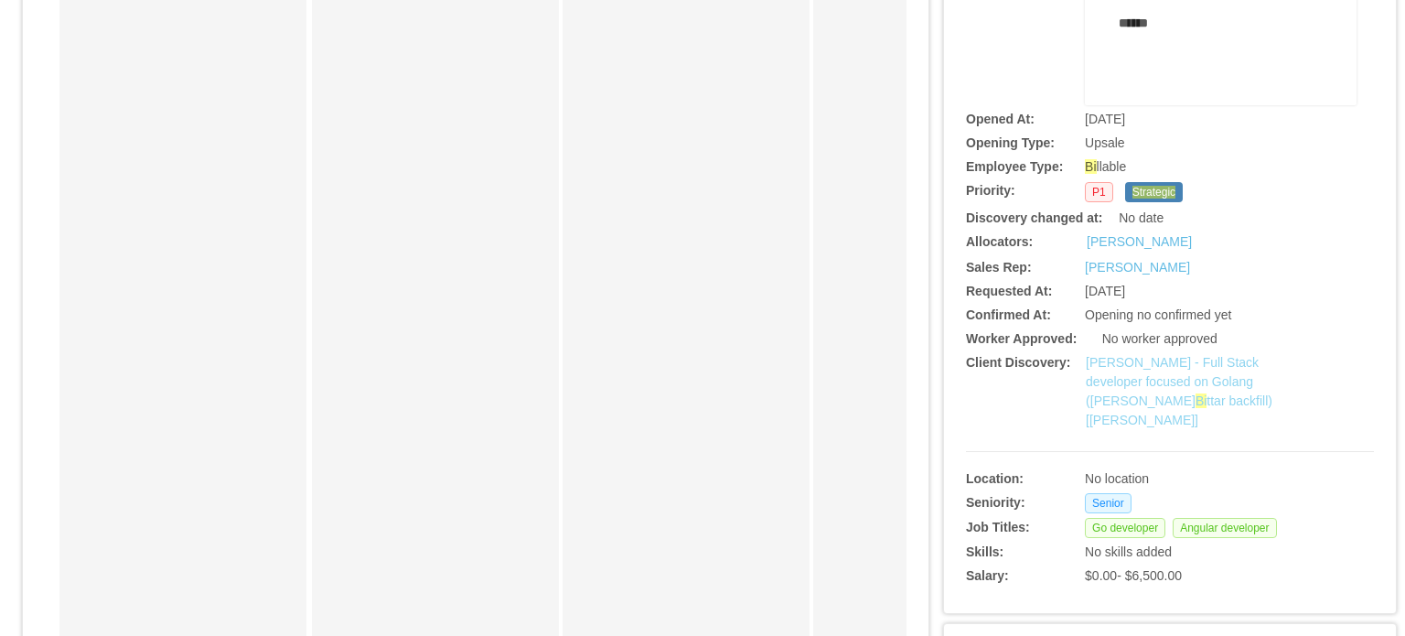
click at [1152, 372] on link "McGraw-Hill - Full Stack developer focused on Golang (Daniel Bi ttar backfill)[…" at bounding box center [1179, 391] width 187 height 72
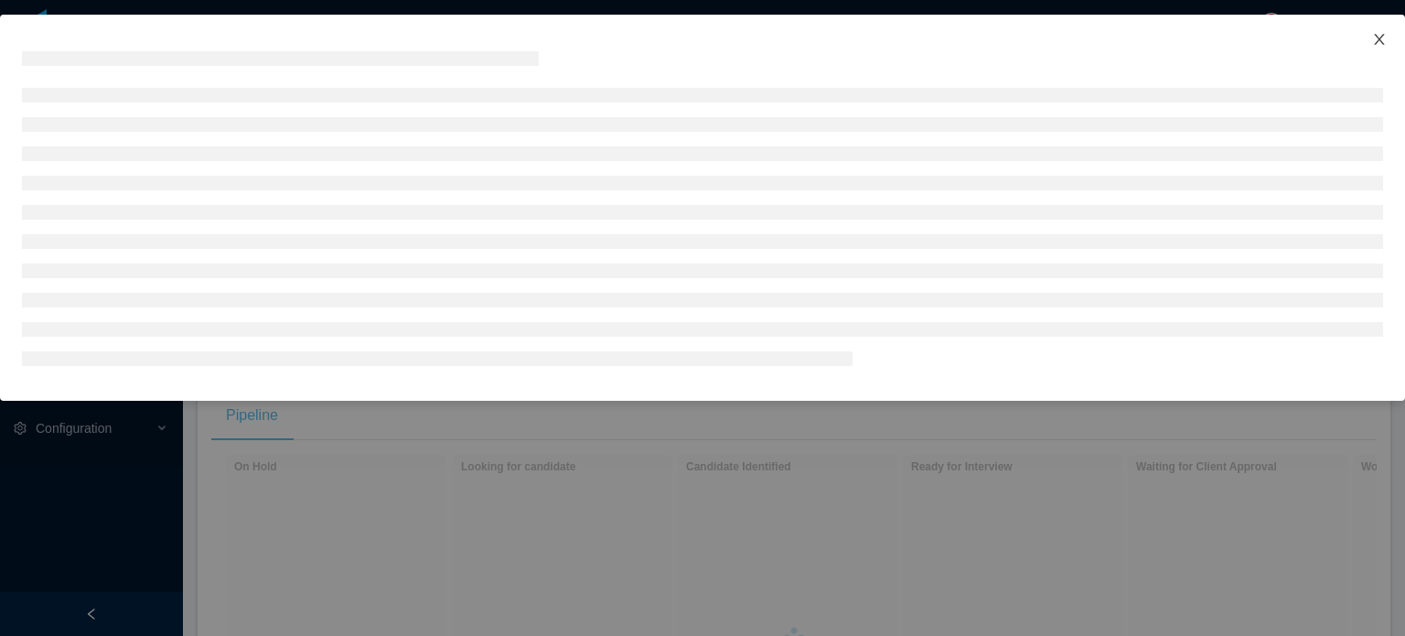
click at [1374, 37] on icon "icon: close" at bounding box center [1379, 39] width 15 height 15
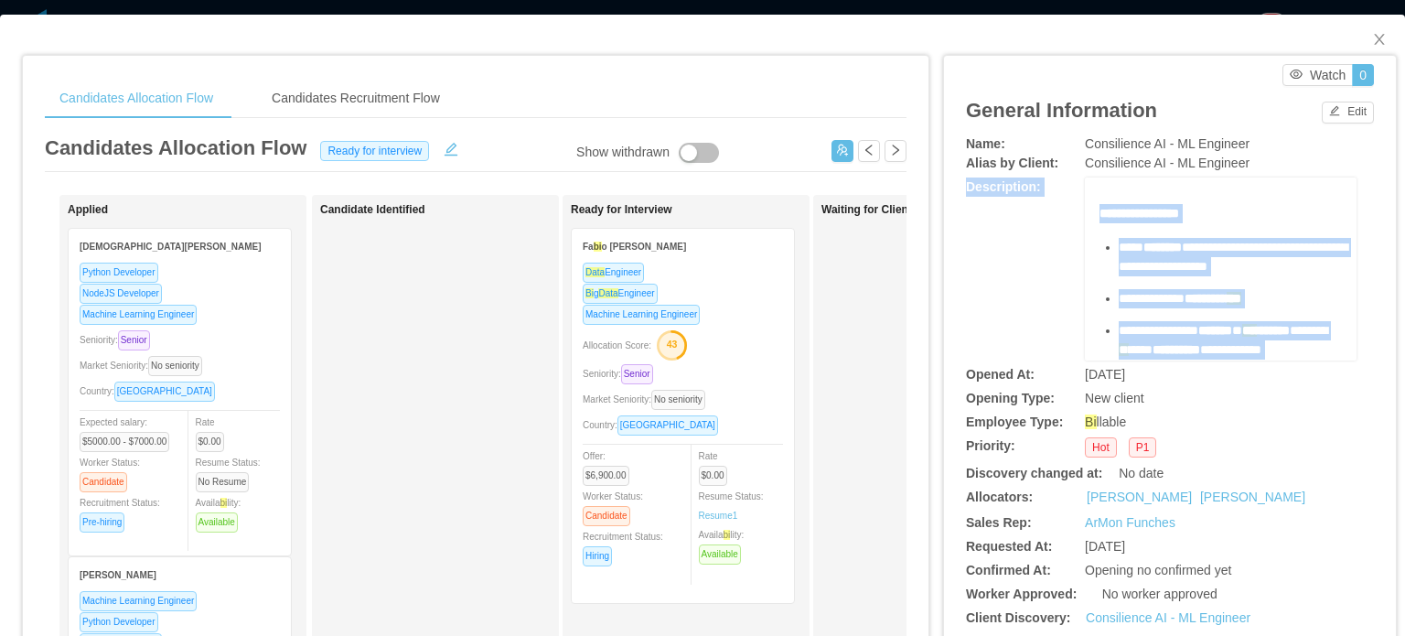
drag, startPoint x: 1263, startPoint y: 322, endPoint x: 1071, endPoint y: 215, distance: 219.9
click at [1071, 215] on div "**********" at bounding box center [1170, 268] width 408 height 183
click at [1132, 285] on ul "**********" at bounding box center [1221, 619] width 243 height 762
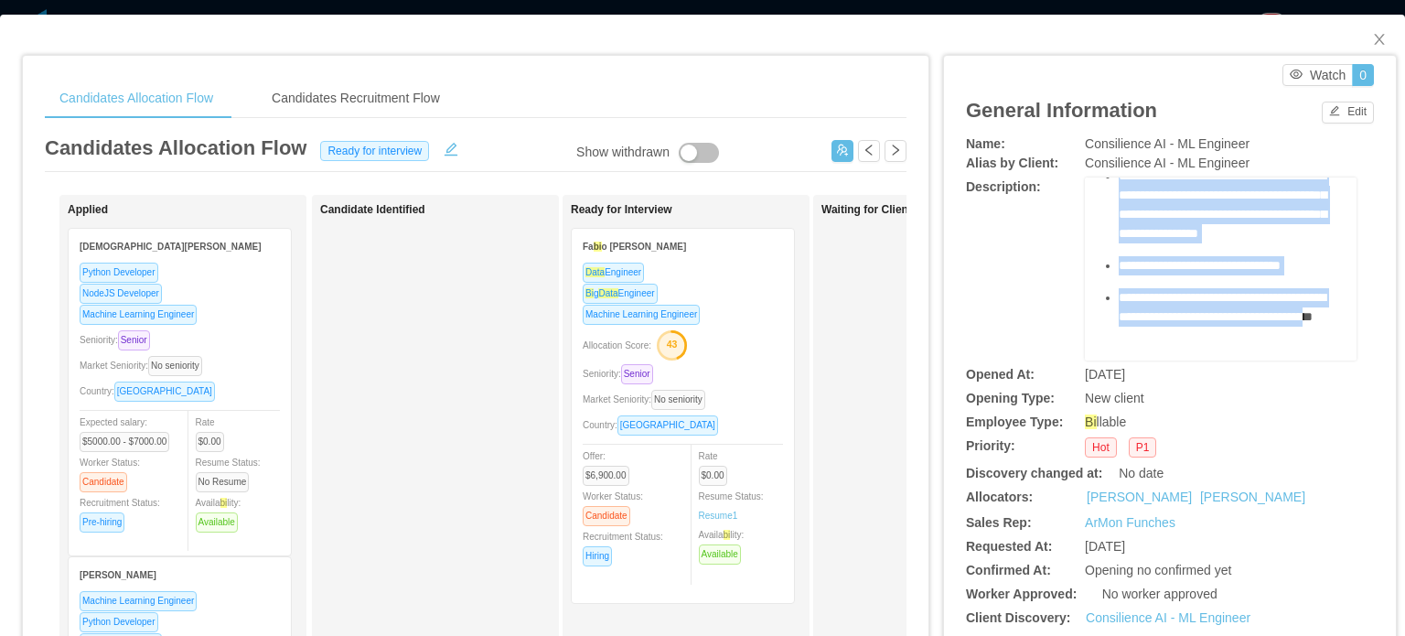
scroll to position [962, 0]
drag, startPoint x: 1086, startPoint y: 210, endPoint x: 1285, endPoint y: 350, distance: 243.4
click at [1285, 350] on div "**********" at bounding box center [1221, 268] width 272 height 183
copy div "**********"
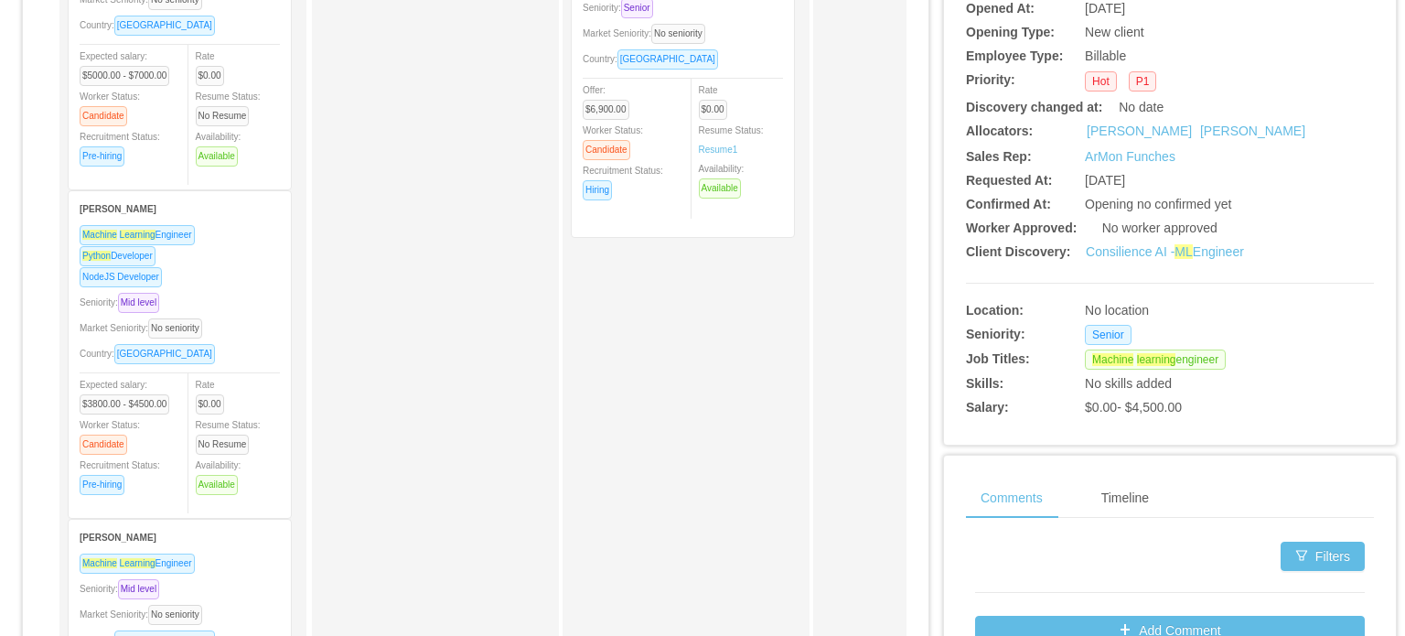
scroll to position [0, 0]
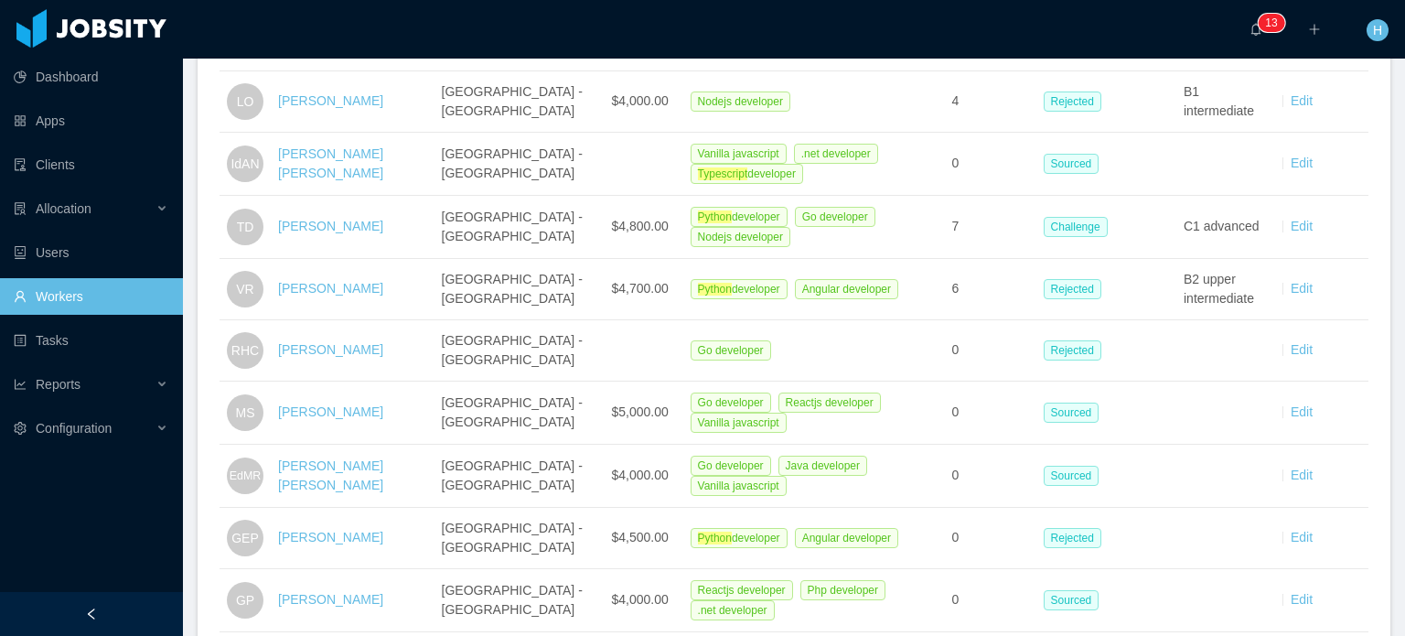
scroll to position [2098, 0]
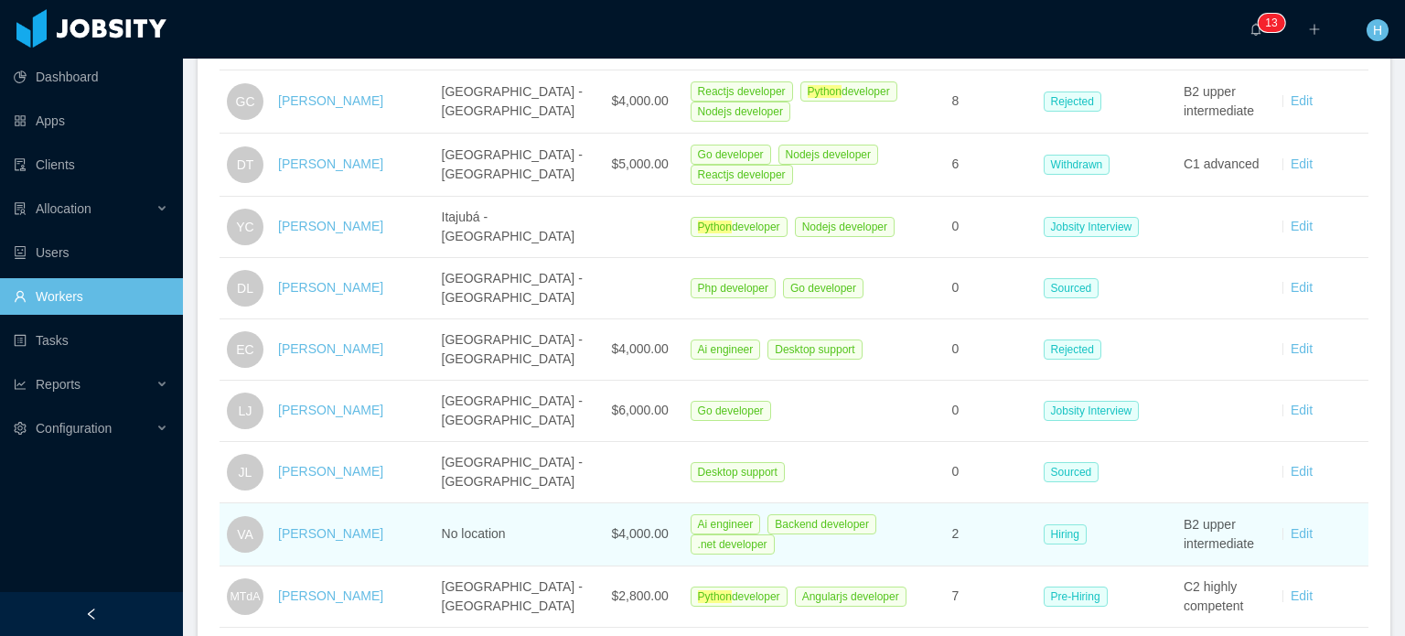
click at [306, 503] on td "[PERSON_NAME]" at bounding box center [353, 534] width 164 height 63
click at [304, 526] on link "Vinícius Azevedo" at bounding box center [330, 533] width 105 height 15
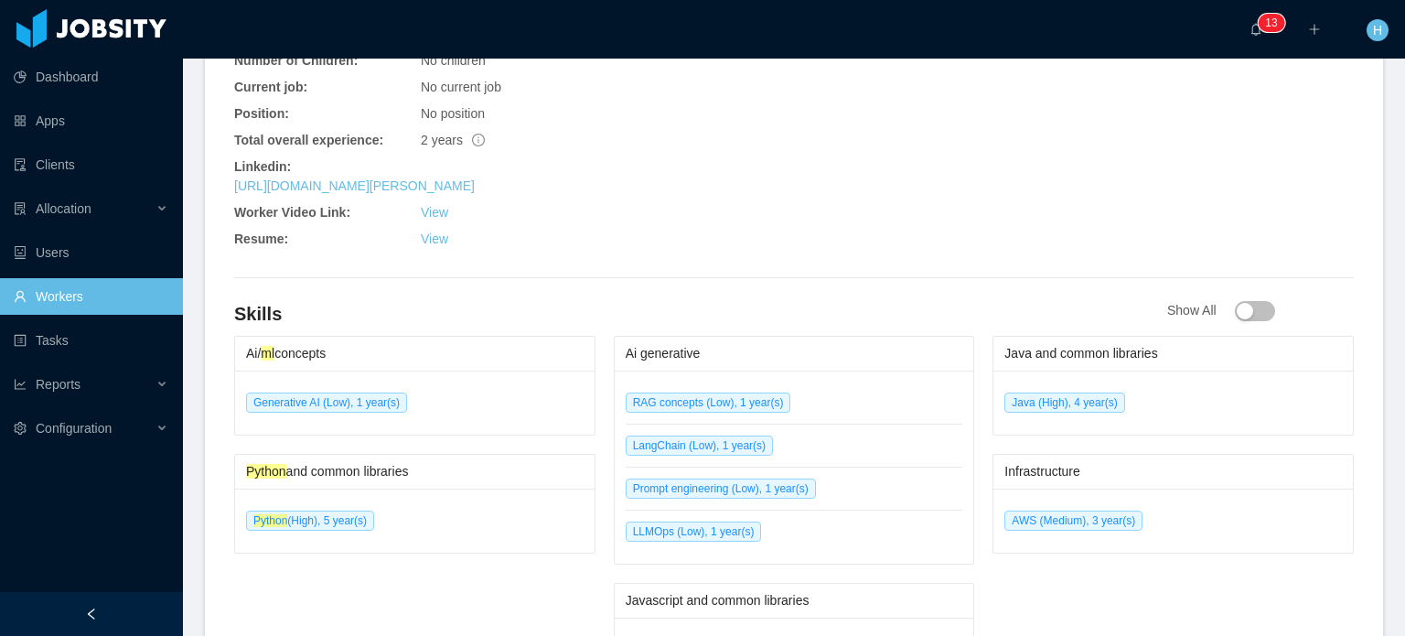
scroll to position [823, 0]
click at [461, 184] on link "https://www.linkedin.com/in/vinicius-sousa-azevedo" at bounding box center [354, 184] width 241 height 15
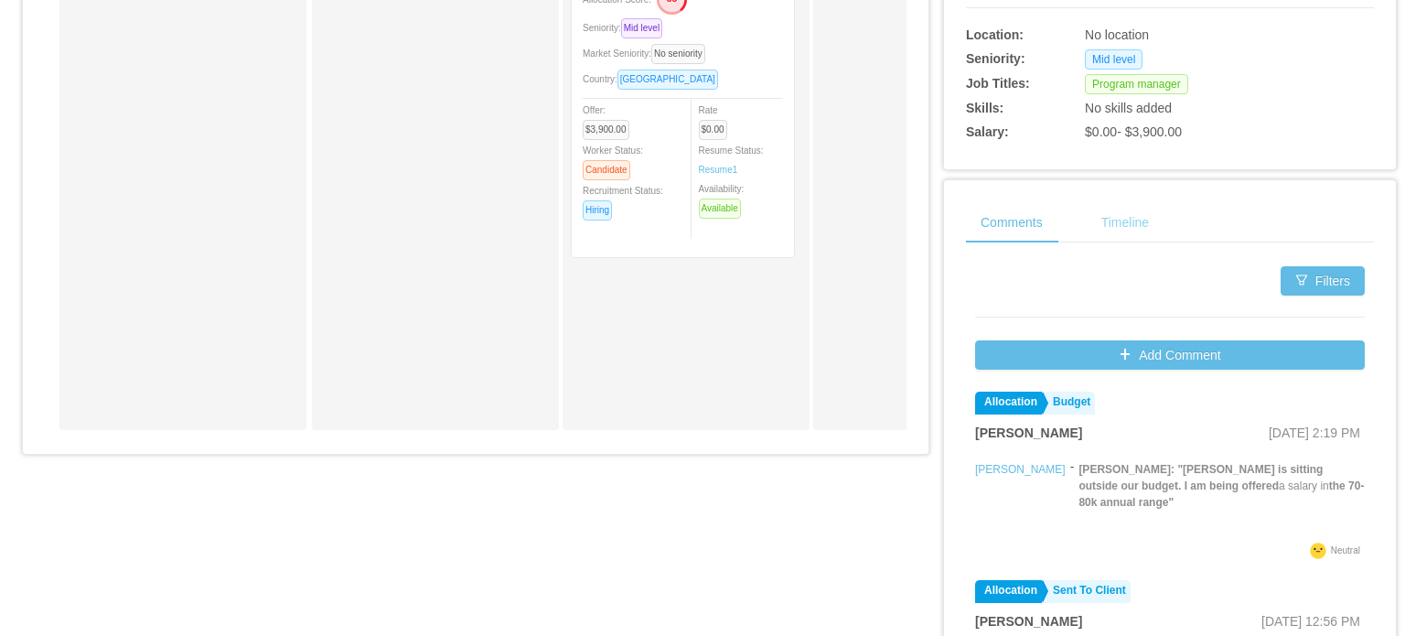
click at [1120, 215] on div "Timeline" at bounding box center [1125, 222] width 77 height 41
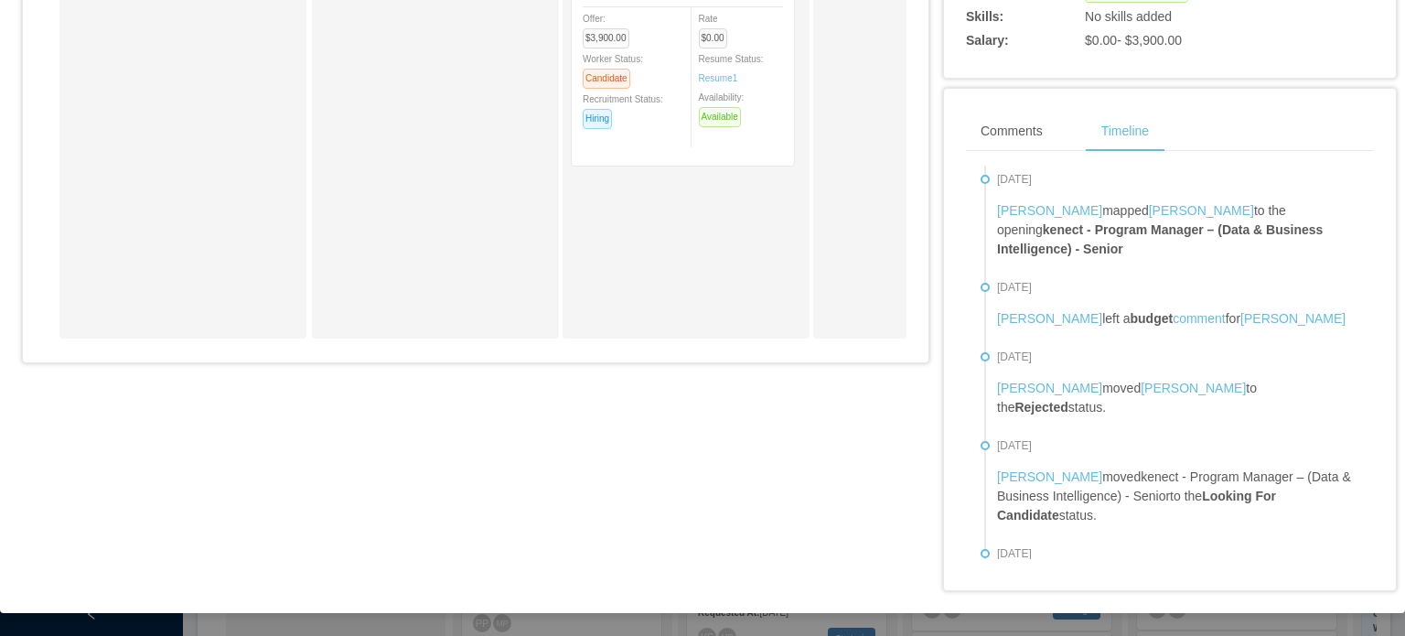
scroll to position [640, 0]
